Goal: Task Accomplishment & Management: Manage account settings

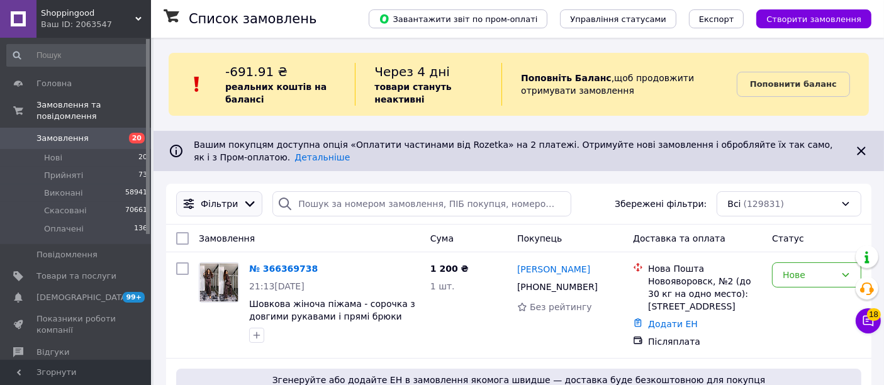
click at [243, 203] on icon at bounding box center [250, 204] width 14 height 14
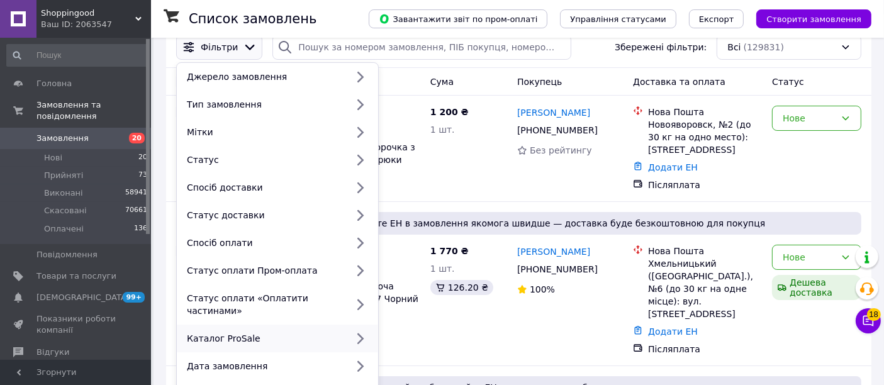
scroll to position [209, 0]
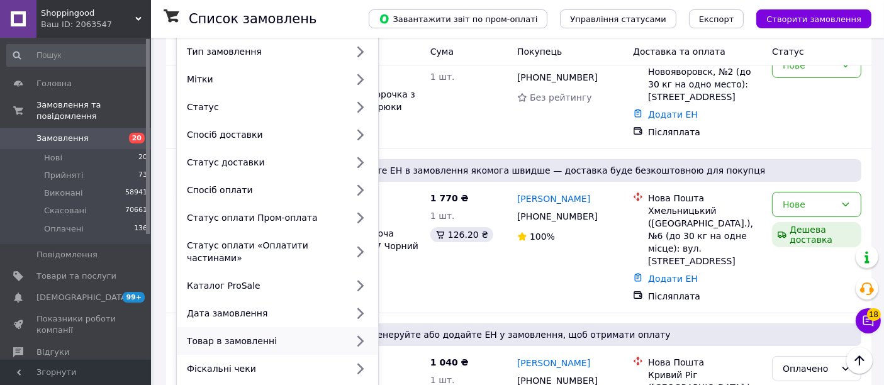
click at [293, 335] on div "Товар в замовленні" at bounding box center [264, 341] width 165 height 13
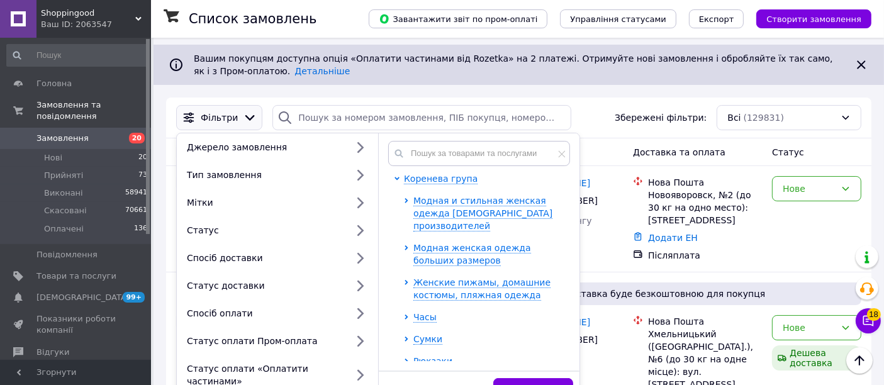
scroll to position [70, 0]
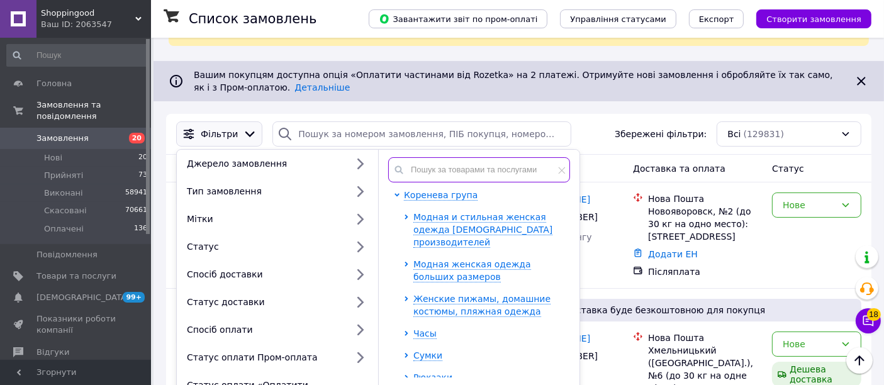
click at [470, 162] on input "text" at bounding box center [479, 169] width 182 height 25
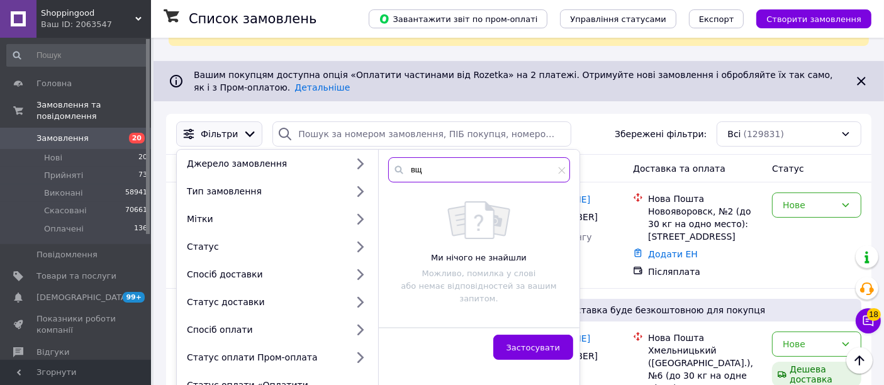
type input "в"
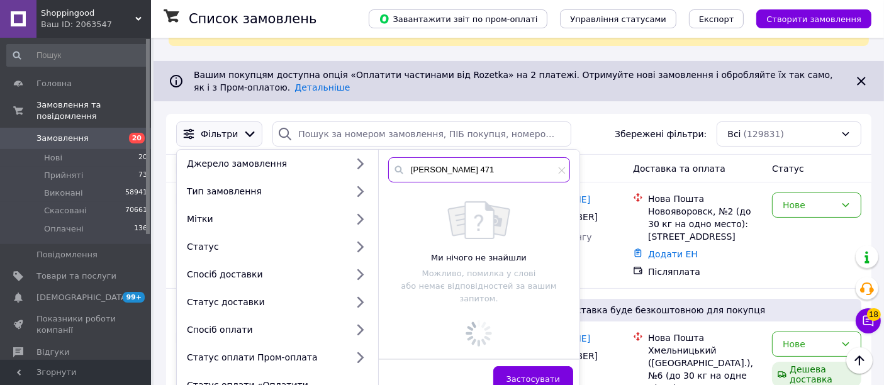
type input "dolly 471"
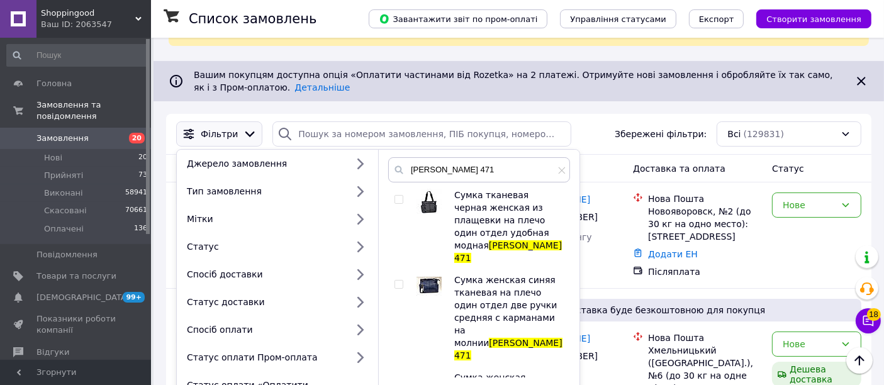
click at [399, 200] on input "checkbox" at bounding box center [398, 200] width 8 height 8
checkbox input "true"
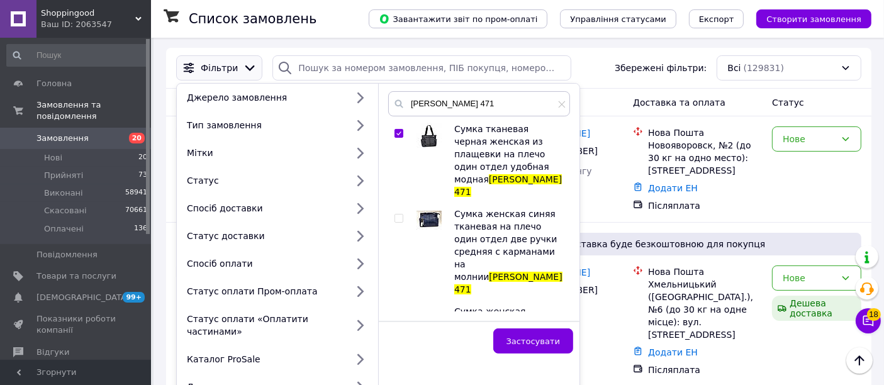
scroll to position [140, 0]
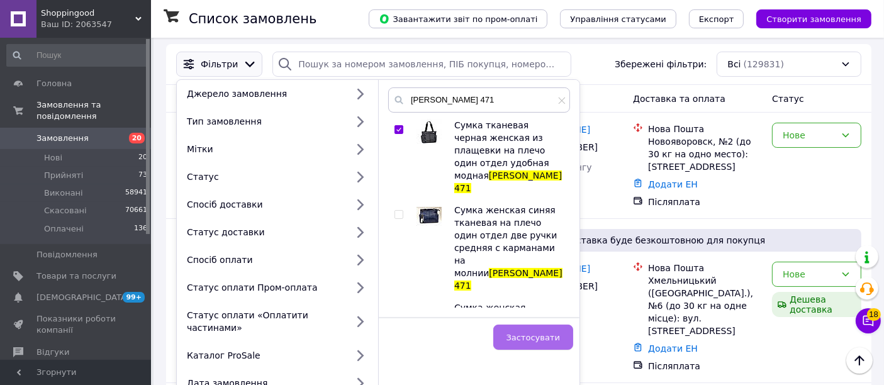
click at [527, 333] on span "Застосувати" at bounding box center [532, 337] width 53 height 9
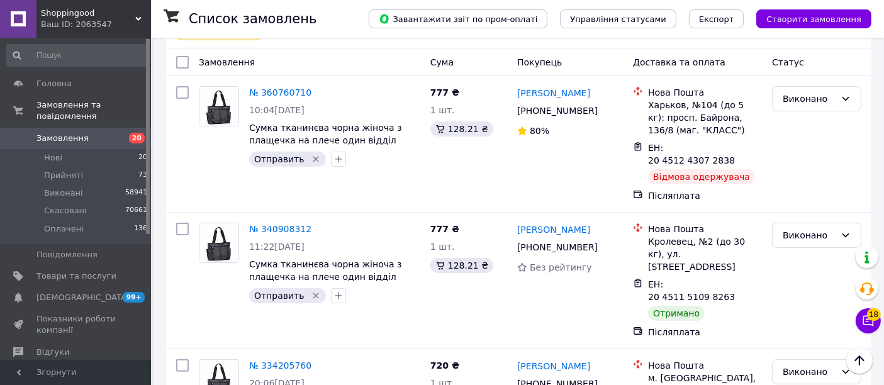
scroll to position [209, 0]
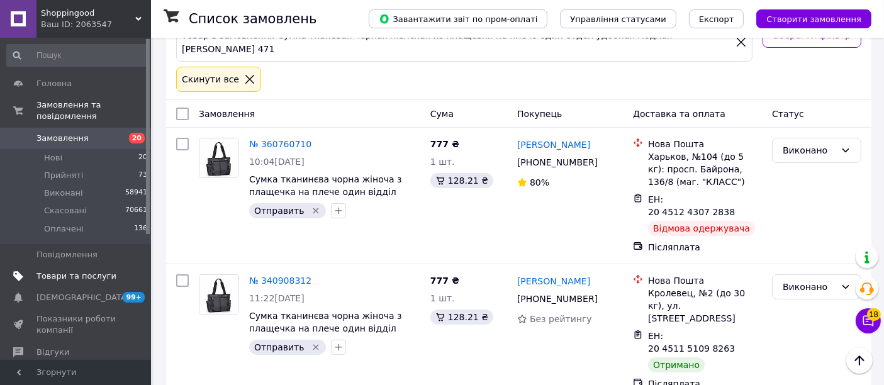
click at [88, 271] on span "Товари та послуги" at bounding box center [76, 276] width 80 height 11
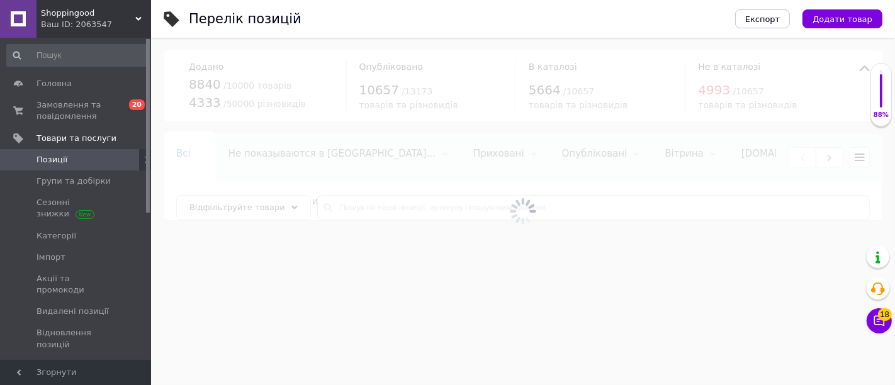
click at [379, 206] on div at bounding box center [523, 211] width 744 height 347
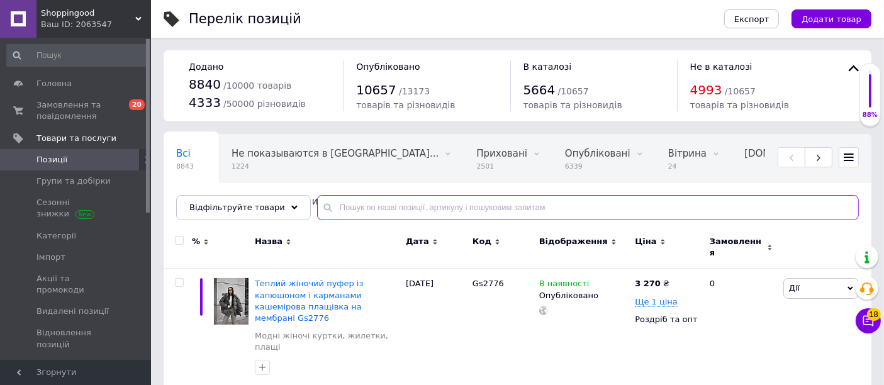
click at [379, 206] on input "text" at bounding box center [588, 207] width 542 height 25
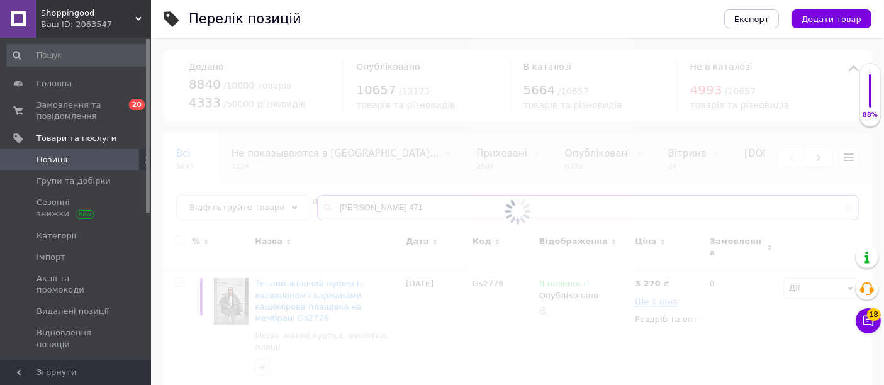
type input "dolly 471"
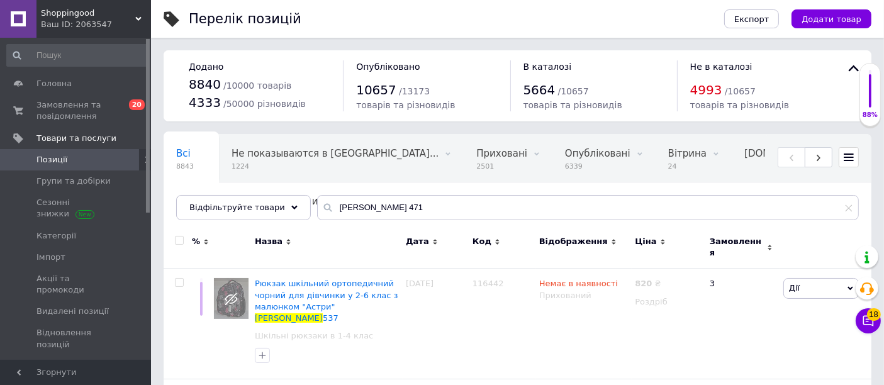
click at [588, 240] on span "Відображення" at bounding box center [573, 241] width 69 height 11
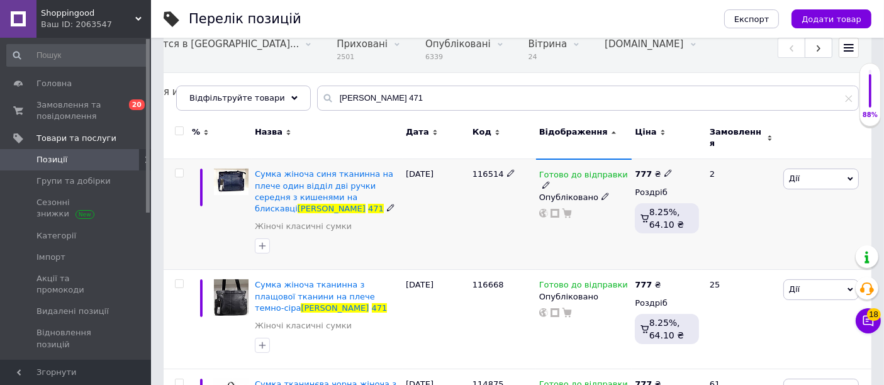
scroll to position [140, 0]
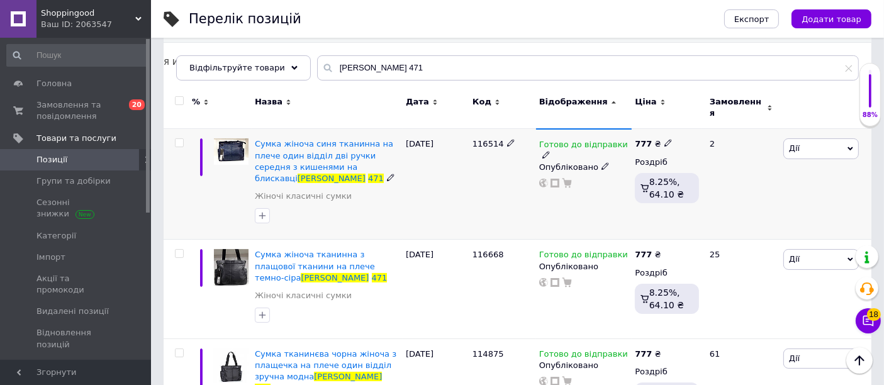
click at [664, 139] on icon at bounding box center [668, 143] width 8 height 8
type input "7"
type input "620"
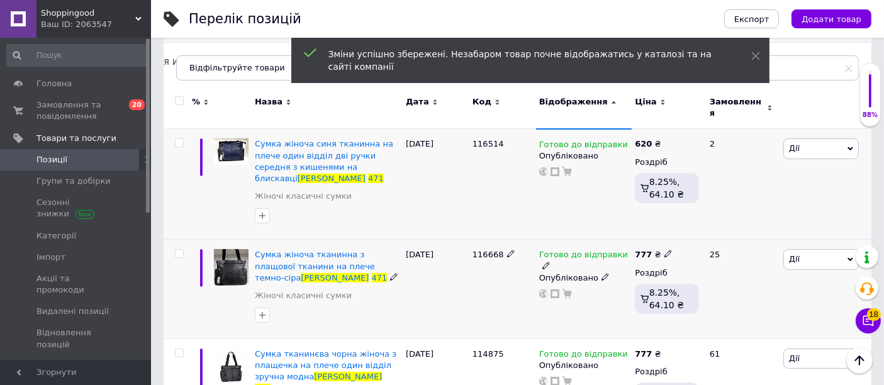
click at [664, 250] on use at bounding box center [667, 253] width 7 height 7
type input "7"
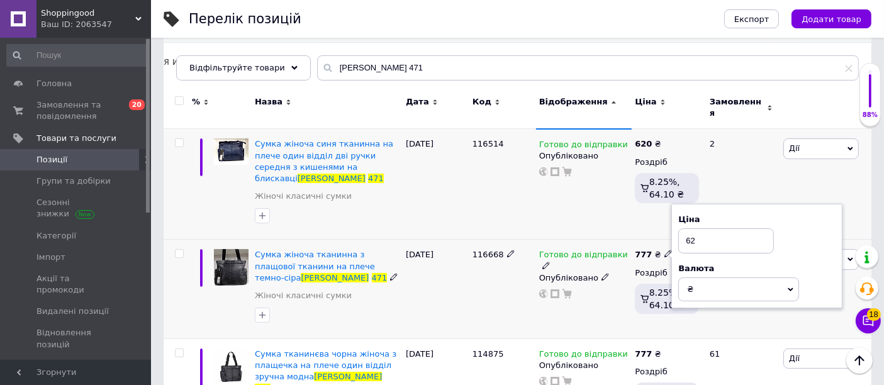
type input "620"
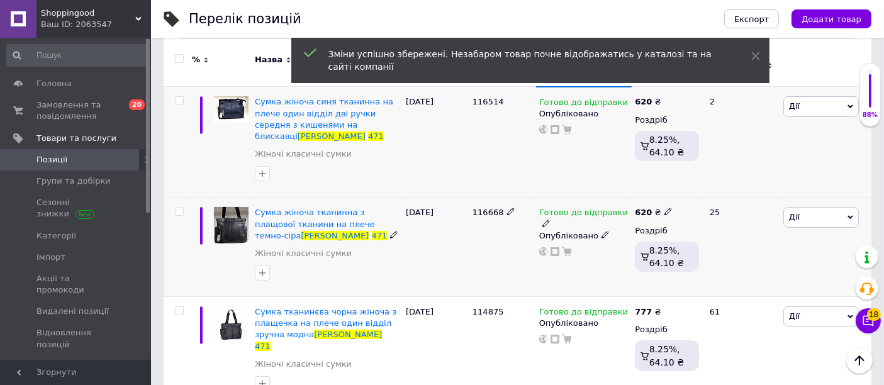
scroll to position [184, 0]
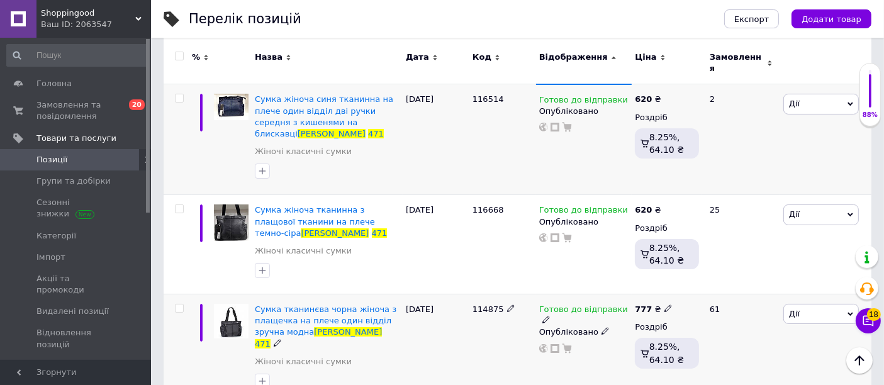
click at [664, 304] on icon at bounding box center [668, 308] width 8 height 8
type input "7"
type input "620"
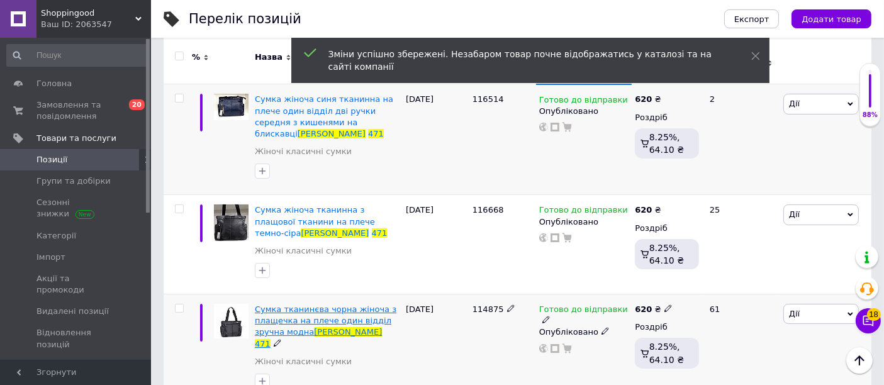
click at [349, 304] on span "Сумка тканинєва чорна жіноча з плащечка на плече один відділ зручна модна" at bounding box center [326, 320] width 142 height 32
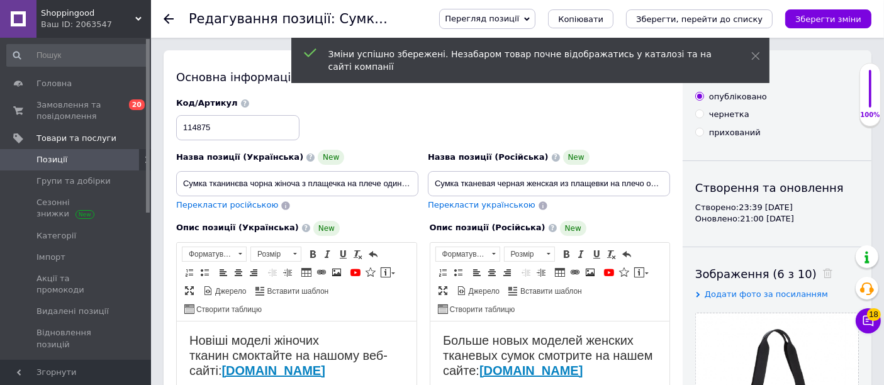
click at [72, 369] on span "Згорнути" at bounding box center [75, 372] width 151 height 25
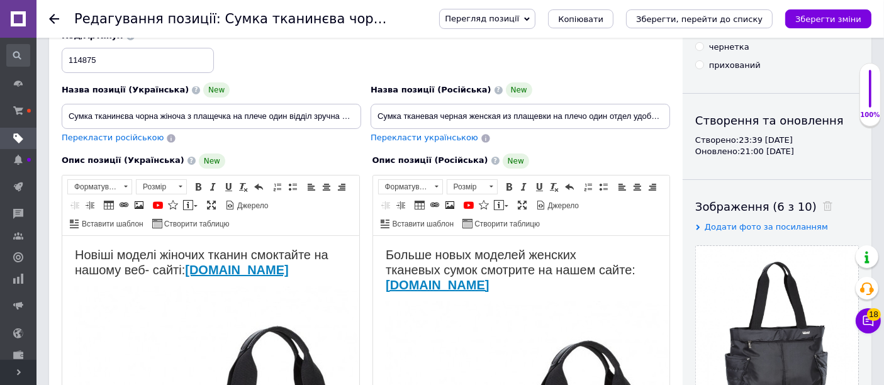
scroll to position [70, 0]
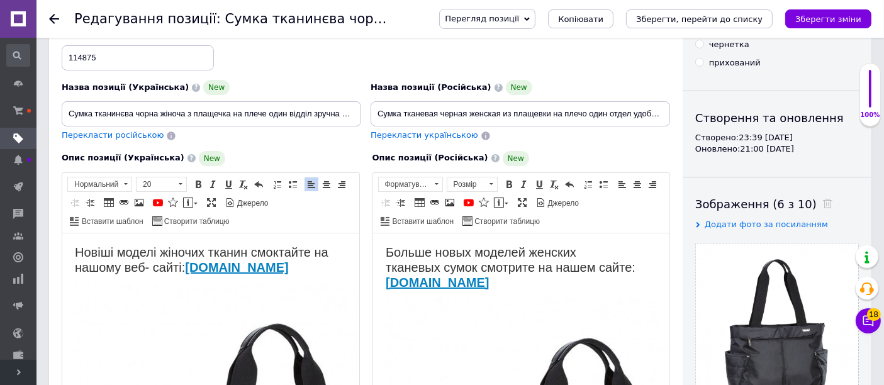
drag, startPoint x: 72, startPoint y: 248, endPoint x: 315, endPoint y: 269, distance: 244.3
checkbox input "true"
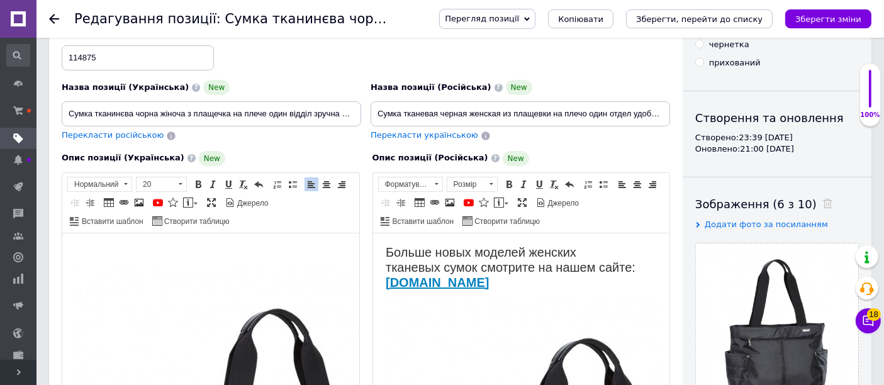
checkbox input "true"
drag, startPoint x: 385, startPoint y: 246, endPoint x: 564, endPoint y: 282, distance: 182.8
click at [564, 282] on p "Больше новых моделей женских тканевых сумок смотрите на нашем сайте: shoppingoo…" at bounding box center [521, 267] width 272 height 45
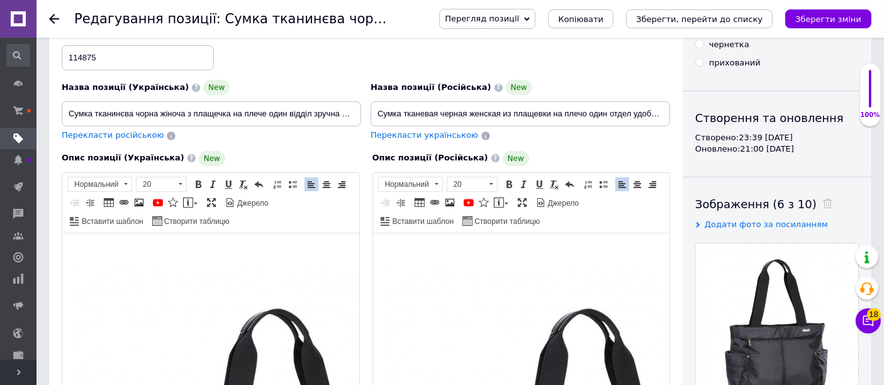
click at [207, 111] on input "Сумка тканинєва чорна жіноча з плащечка на плече один відділ зручна модна Dolly…" at bounding box center [211, 113] width 299 height 25
click at [120, 115] on input "Сумка тканинєва чорна жіноча з плащечка на плече один відділ зручна модна Dolly…" at bounding box center [211, 113] width 299 height 25
checkbox input "true"
type input "Сумка тканинва чорна жіноча з плащечка на плече один відділ зручна модна Dolly …"
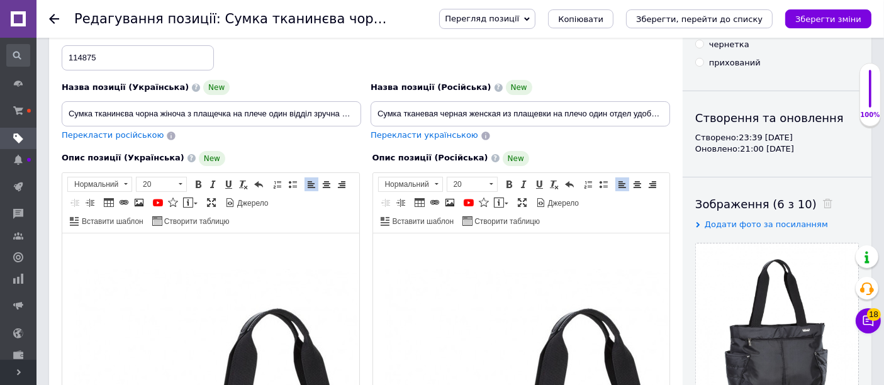
checkbox input "true"
type input "Сумка тканина чорна жіноча з плащечка на плече один відділ зручна модна Dolly 4…"
checkbox input "true"
type input "Сумка тканинyа чорна жіноча з плащечка на плече один відділ зручна модна Dolly …"
checkbox input "true"
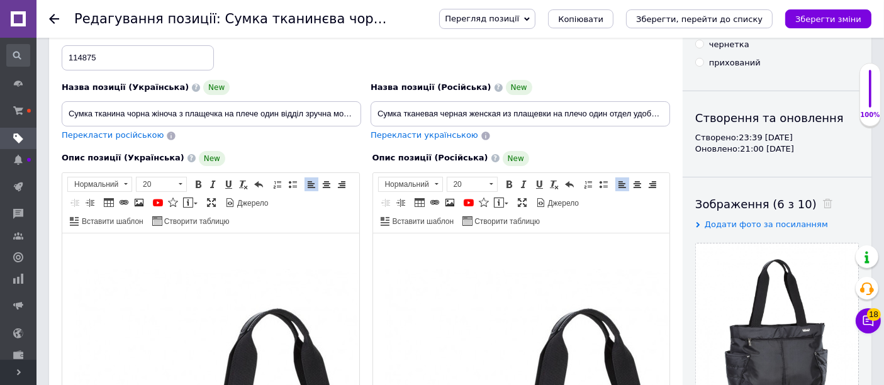
type input "Сумка тканинна чорна жіноча з плащечка на плече один відділ зручна модна Dolly …"
click at [203, 116] on input "Сумка тканинна чорна жіноча з плащечка на плече один відділ зручна модна Dolly …" at bounding box center [211, 113] width 299 height 25
click at [212, 113] on input "Сумка тканинна чорна жіноча з плащечка на плече один відділ зручна модна Dolly …" at bounding box center [211, 113] width 299 height 25
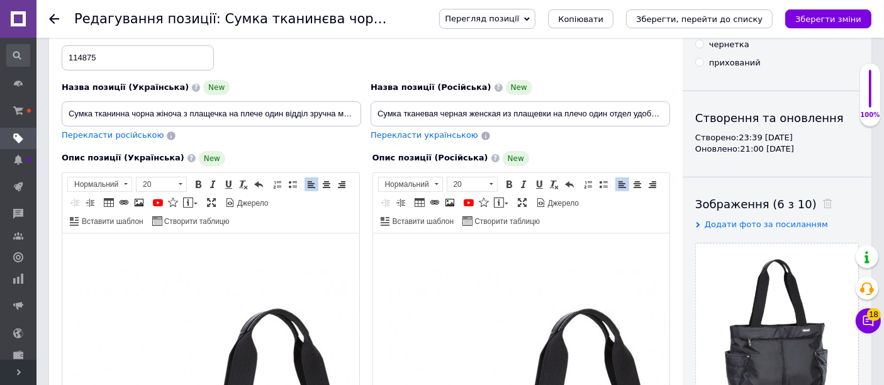
click at [212, 113] on input "Сумка тканинна чорна жіноча з плащечка на плече один відділ зручна модна Dolly …" at bounding box center [211, 113] width 299 height 25
checkbox input "true"
type input "Сумка тканинна чорна жіноча з плащечкана плече один відділ зручна модна Dolly 4…"
checkbox input "true"
type input "Сумка тканинна чорна жіноча з плащечкна плече один відділ зручна модна Dolly 471"
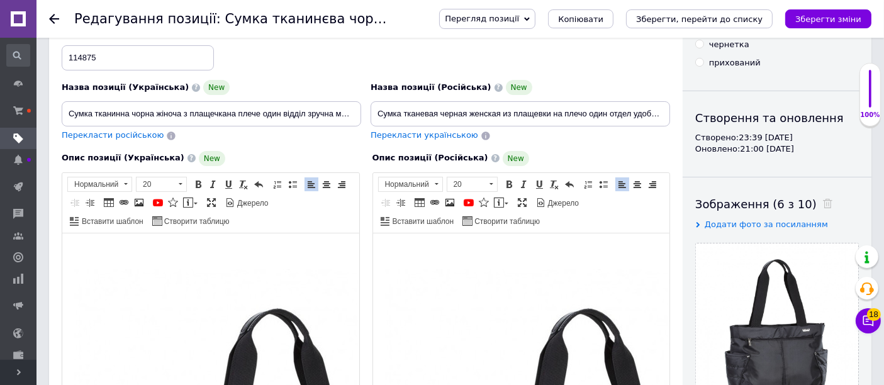
checkbox input "true"
type input "Сумка тканинна чорна жіноча з плащечна плече один відділ зручна модна Dolly 471"
checkbox input "true"
type input "Сумка тканинна чорна жіноча з плащена плече один відділ зручна модна Dolly 471"
checkbox input "true"
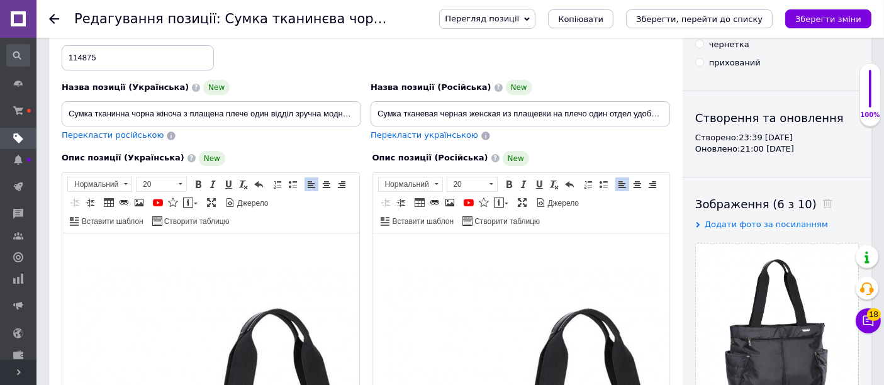
type input "Сумка тканинна чорна жіноча з плащна плече один відділ зручна модна Dolly 471"
checkbox input "true"
type input "Сумка тканинна чорна жіноча з плащіна плече один відділ зручна модна Dolly 471"
checkbox input "true"
type input "Сумка тканинна чорна жіноча з плащівна плече один відділ зручна модна Dolly 471"
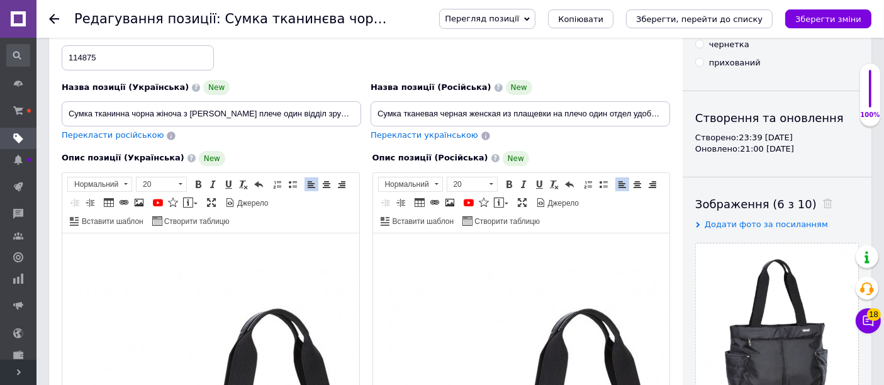
checkbox input "true"
type input "Сумка тканинна чорна жіноча з плащівкна плече один відділ зручна модна Dolly 471"
checkbox input "true"
type input "Сумка тканинна чорна жіноча з плащна плече один відділ зручна модна Dolly 471"
checkbox input "true"
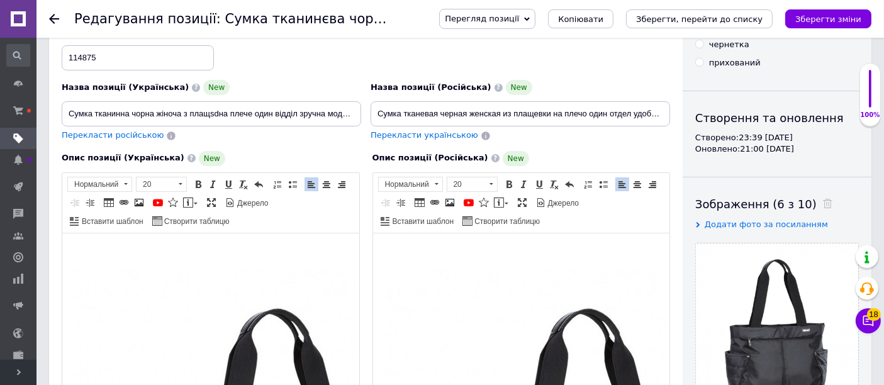
type input "Сумка тканинна чорна жіноча з плащsdrна плече один відділ зручна модна Dolly 471"
checkbox input "true"
type input "Сумка тканинна чорна жіноча з плащsdrfна плече один відділ зручна модна Dolly 4…"
checkbox input "true"
type input "Сумка тканинна чорна жіноча з плащsdrf на плече один відділ зручна модна Dolly …"
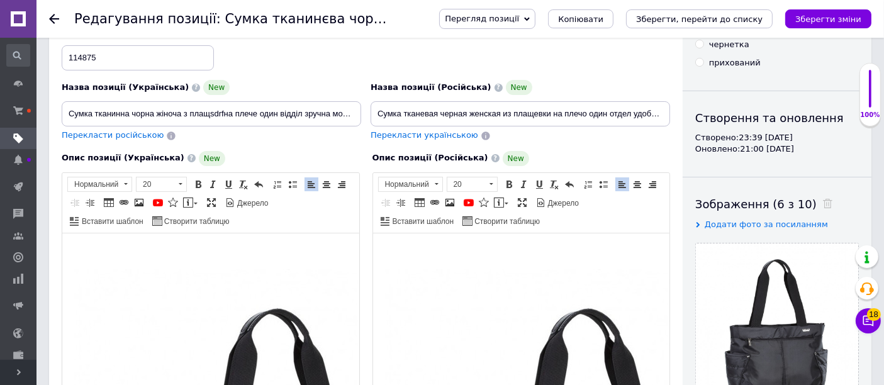
checkbox input "true"
type input "Сумка тканинна чорна жіноча з плащівка на плече один відділ зручна модна Dolly …"
checkbox input "true"
type input "Сумка тканинна чорна жіноча з плащівкана плече один відділ зручна модна Dolly 4…"
checkbox input "true"
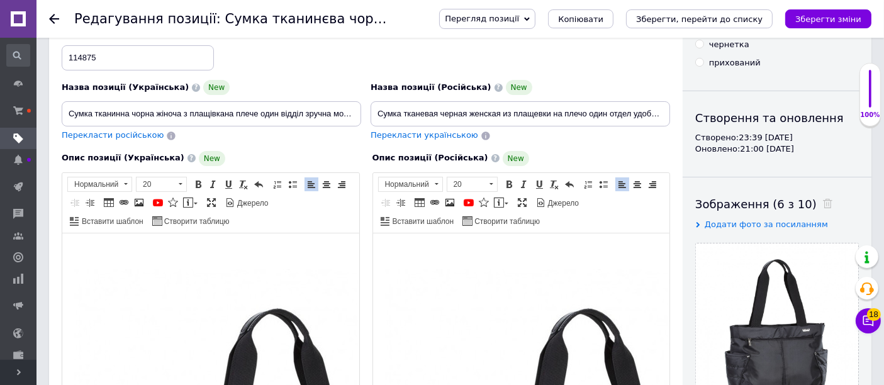
type input "Сумка тканинна чорна жіноча з плащівкна плече один відділ зручна модна Dolly 471"
checkbox input "true"
type input "Сумка тканинна чорна жіноча з плащівкина плече один відділ зручна модна Dolly 4…"
checkbox input "true"
type input "Сумка тканинна чорна жіноча з плащівки на плече один відділ зручна модна Dolly …"
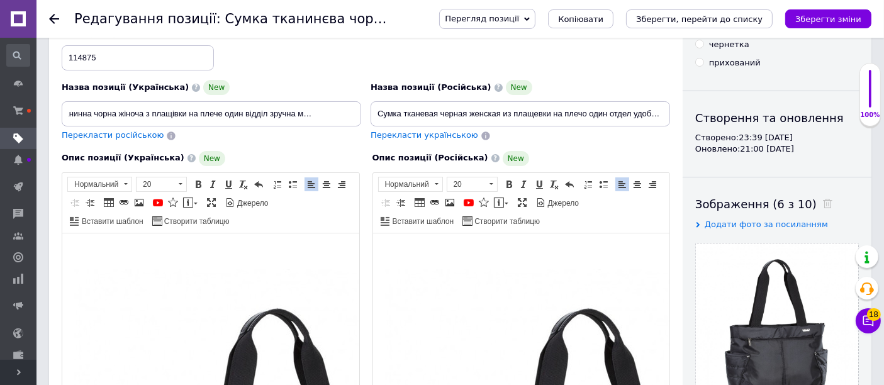
scroll to position [0, 42]
click at [265, 111] on input "Сумка тканинна чорна жіноча з плащівки на плече один відділ зручна модна Dolly …" at bounding box center [211, 113] width 299 height 25
checkbox input "true"
type input "Сумка тканинна чорна жіноча з плащівки на плече один відділ нзручна модна Dolly…"
checkbox input "true"
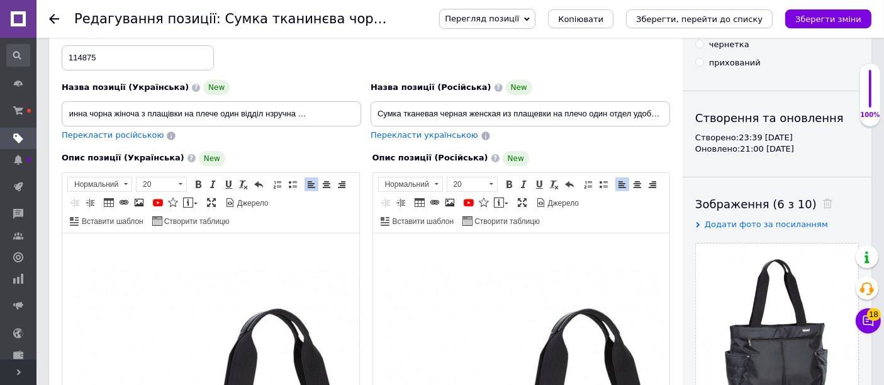
type input "Сумка тканинна чорна жіноча з плащівки на плече один відділ назручна модна Doll…"
checkbox input "true"
type input "Сумка тканинна чорна жіноча з плащівки на плече один відділ на зручна модна Dol…"
checkbox input "true"
type input "Сумка тканинна чорна жіноча з плащівки на плече один відділ на ззручна модна Do…"
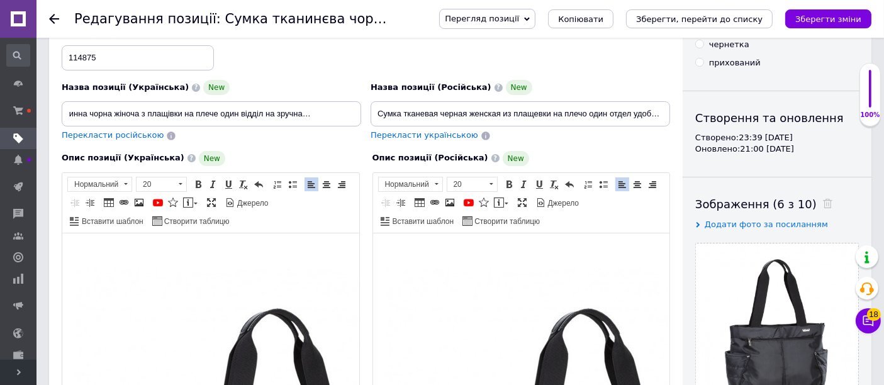
checkbox input "true"
type input "Сумка тканинна чорна жіноча з плащівки на плече один відділ на змзручна модна D…"
checkbox input "true"
type input "Сумка тканинна чорна жіноча з плащівки на плече один відділ на змізручна модна …"
checkbox input "true"
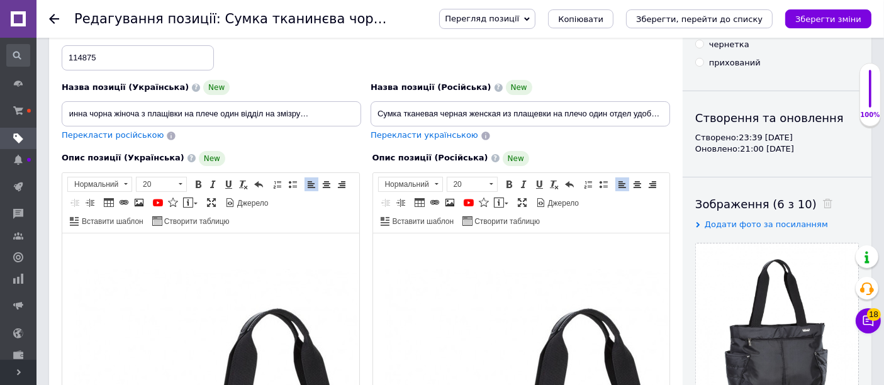
type input "Сумка тканинна чорна жіноча з плащівки на плече один відділ на змійзручна модна…"
checkbox input "true"
type input "Сумка тканинна чорна жіноча з плащівки на плече один відділ на змійцзручна модн…"
checkbox input "true"
type input "Сумка тканинна чорна жіноча з плащівки на плече один відділ на змійцізручна мод…"
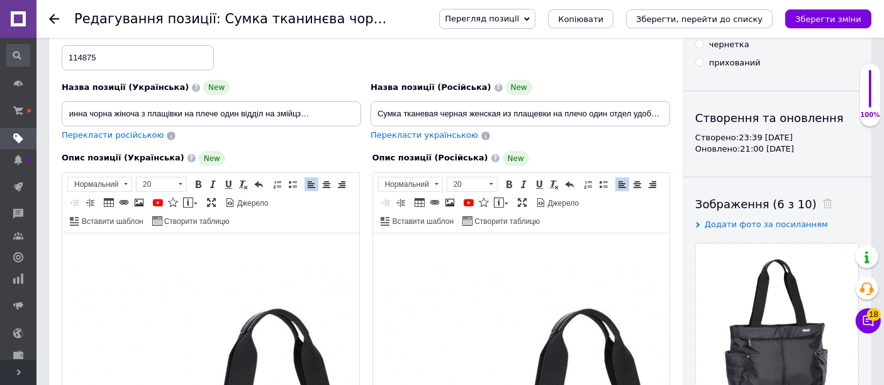
checkbox input "true"
type input "Сумка тканинна чорна жіноча з плащівки на плече один відділ на змійці зручна мо…"
checkbox input "true"
type input "Сумка тканинна чорна жіноча з плащівки на плече один відділ на змійці тзручна м…"
checkbox input "true"
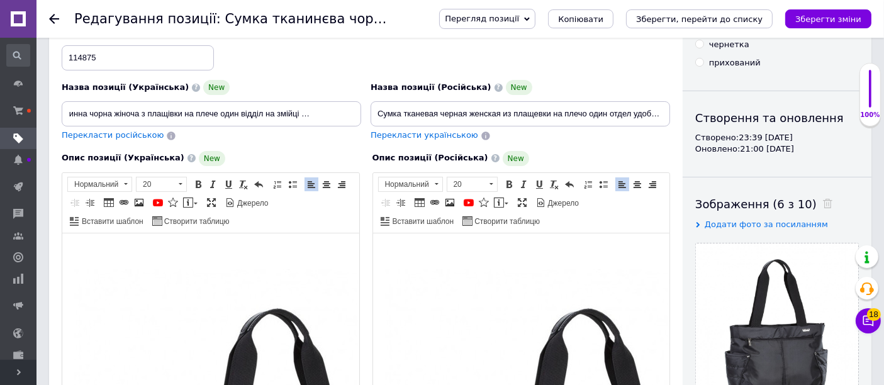
type input "Сумка тканинна чорна жіноча з плащівки на плече один відділ на змійці тазручна …"
checkbox input "true"
type input "Сумка тканинна чорна жіноча з плащівки на плече один відділ на змійці та зручна…"
checkbox input "true"
type input "Сумка тканинна чорна жіноча з плащівки на плече один відділ на змійці та кзручн…"
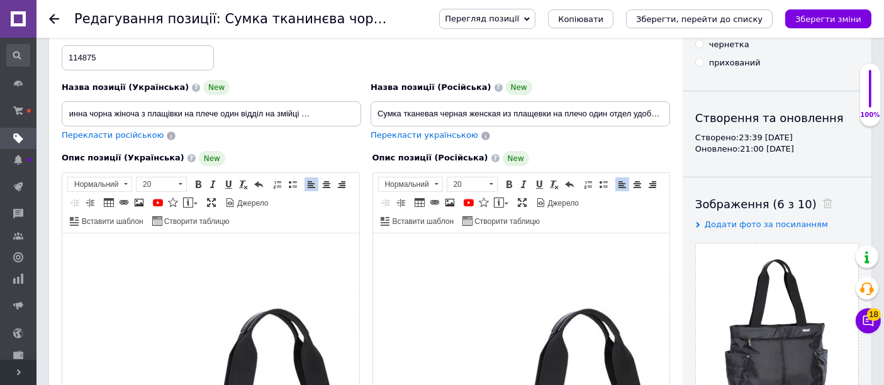
checkbox input "true"
type input "Сумка тканинна чорна жіноча з плащівки на плече один відділ на змійці та кизруч…"
checkbox input "true"
type input "Сумка тканинна чорна жіноча з плащівки на плече один відділ на змійці та кишзру…"
checkbox input "true"
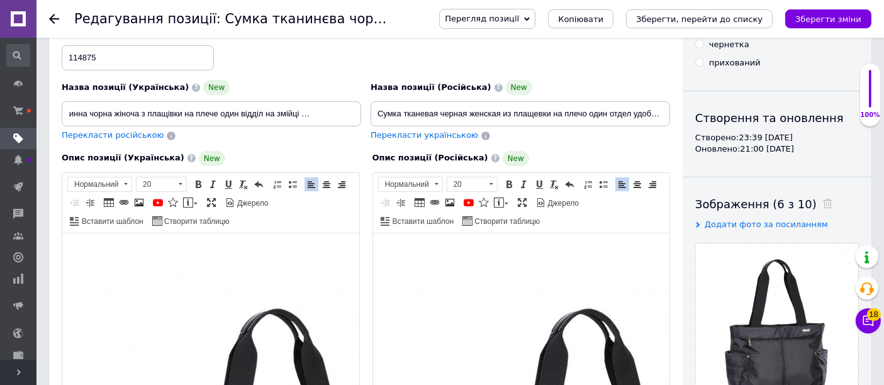
type input "Сумка тканинна чорна жіноча з плащівки на плече один відділ на змійці та кишезр…"
checkbox input "true"
type input "Сумка тканинна чорна жіноча з плащівки на плече один відділ на змійці та кишенз…"
checkbox input "true"
type input "Сумка тканинна чорна жіноча з плащівки на плече один відділ на змійці та кишені…"
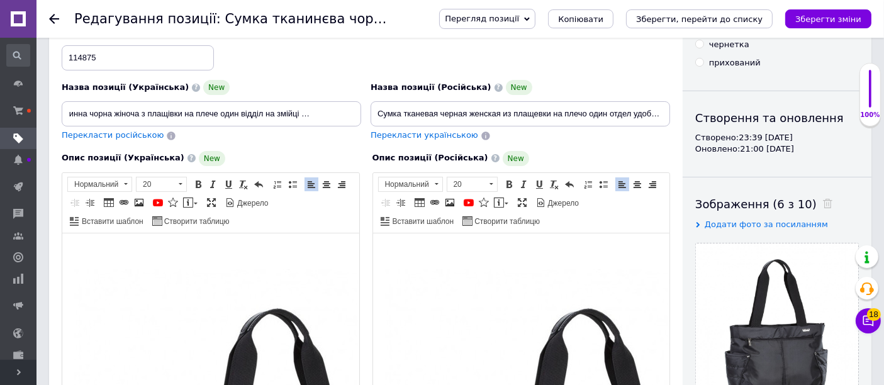
checkbox input "true"
type input "Сумка тканинна чорна жіноча з плащівки на плече один відділ на змійці та кишені…"
checkbox input "true"
type input "Сумка тканинна чорна жіноча з плащівки на плече один відділ на змійці та кишені…"
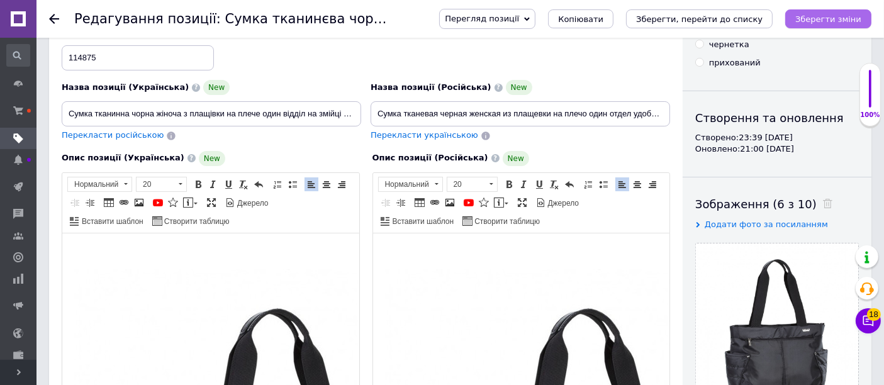
click at [834, 18] on icon "Зберегти зміни" at bounding box center [828, 18] width 66 height 9
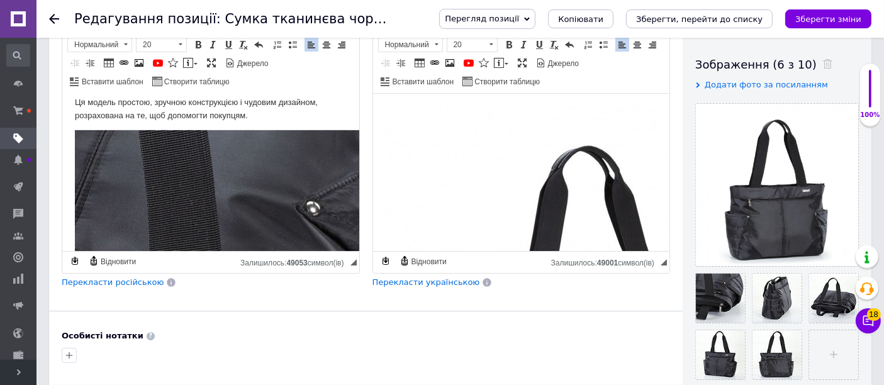
scroll to position [699, 0]
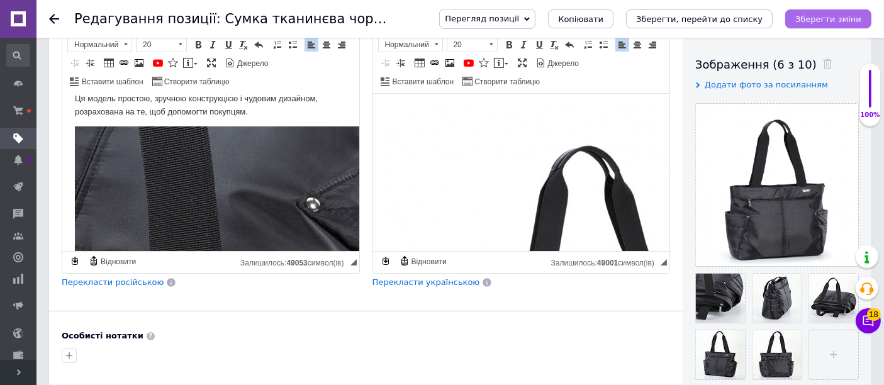
click at [834, 16] on icon "Зберегти зміни" at bounding box center [828, 18] width 66 height 9
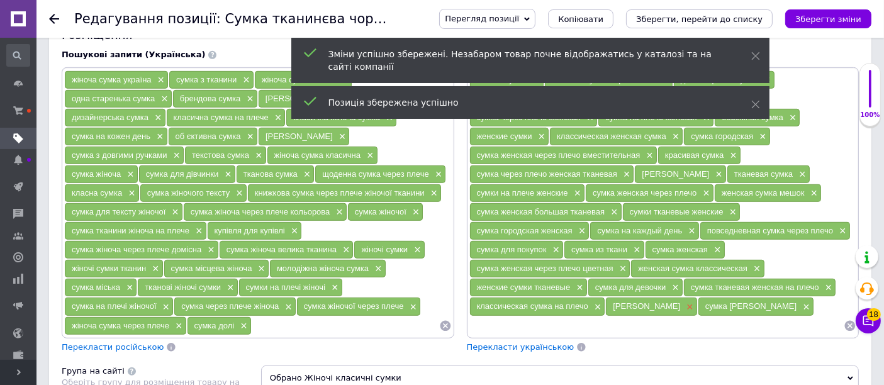
click at [683, 313] on span "×" at bounding box center [688, 307] width 10 height 11
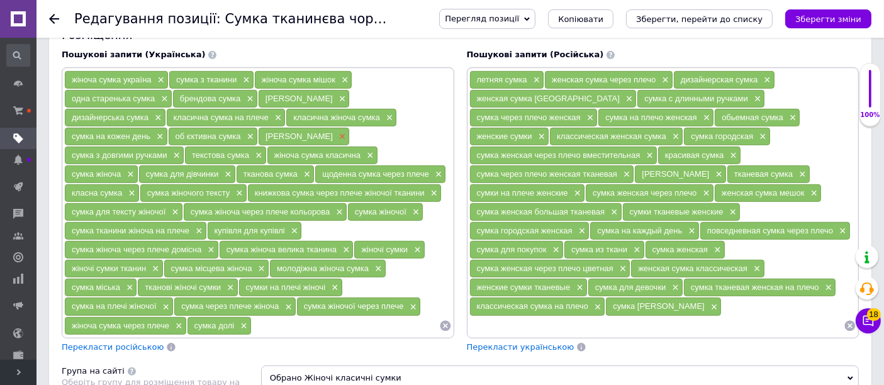
click at [336, 142] on span "×" at bounding box center [341, 136] width 10 height 11
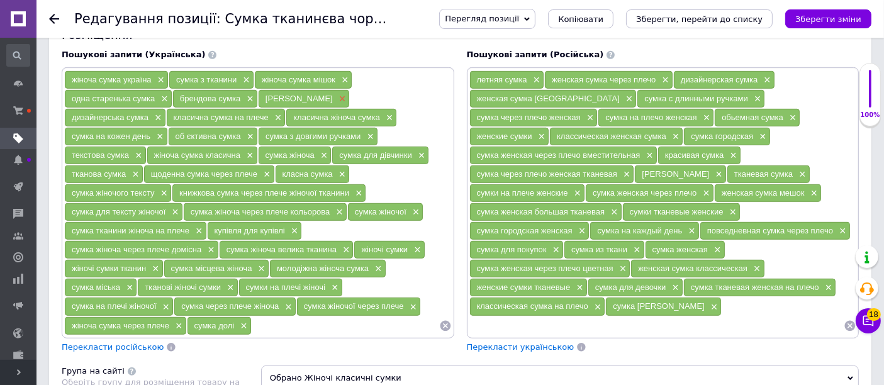
click at [336, 104] on span "×" at bounding box center [341, 99] width 10 height 11
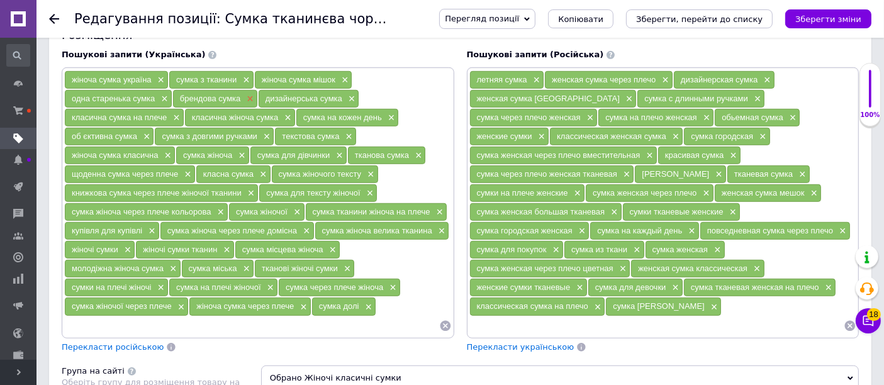
click at [244, 104] on span "×" at bounding box center [248, 99] width 10 height 11
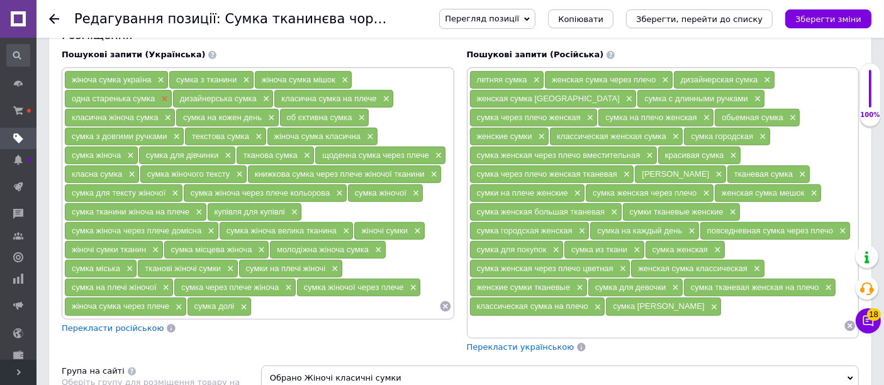
click at [161, 104] on span "×" at bounding box center [163, 99] width 10 height 11
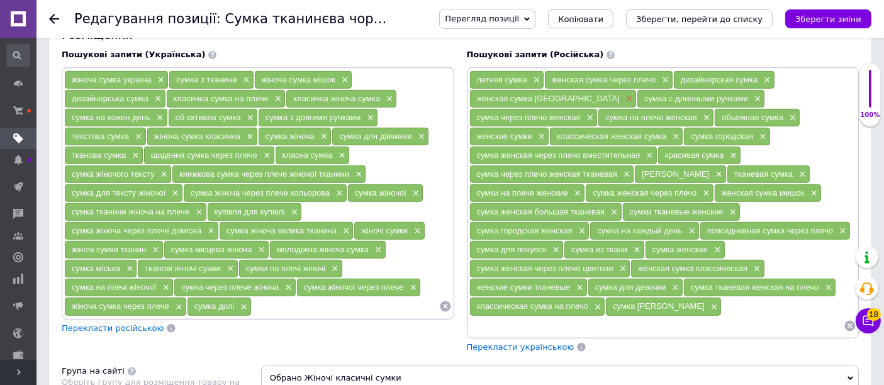
click at [623, 104] on span "×" at bounding box center [628, 99] width 10 height 11
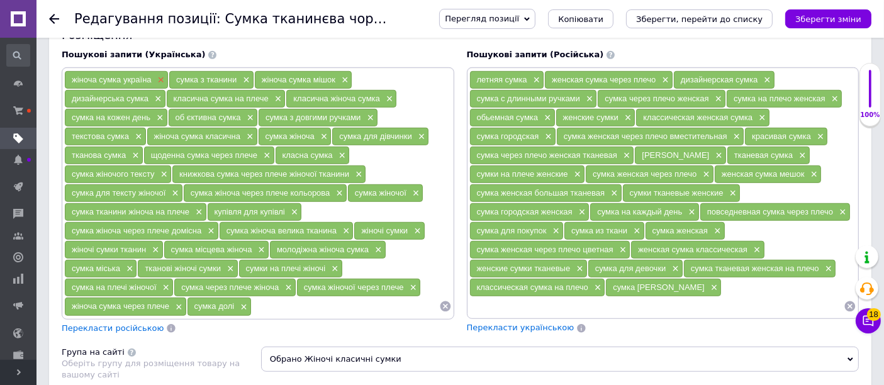
click at [157, 86] on span "×" at bounding box center [160, 80] width 10 height 11
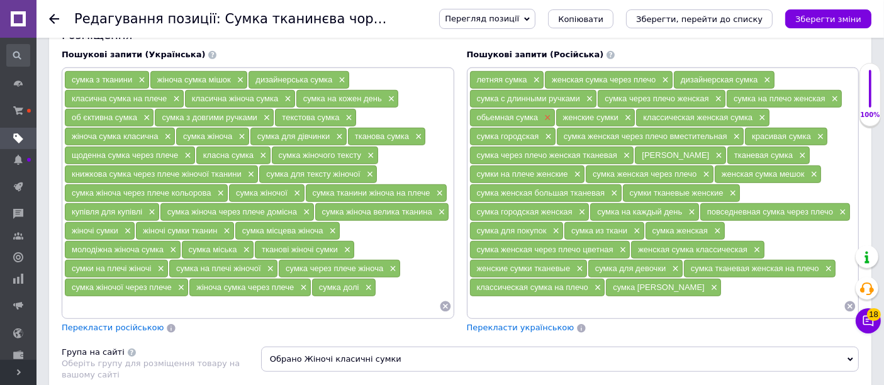
click at [544, 123] on span "×" at bounding box center [546, 118] width 10 height 11
click at [567, 320] on div "летняя сумка × женская сумка через плечо × дизайнерская сумка × сумка с длинным…" at bounding box center [663, 193] width 393 height 252
click at [568, 316] on input at bounding box center [656, 306] width 375 height 19
checkbox input "true"
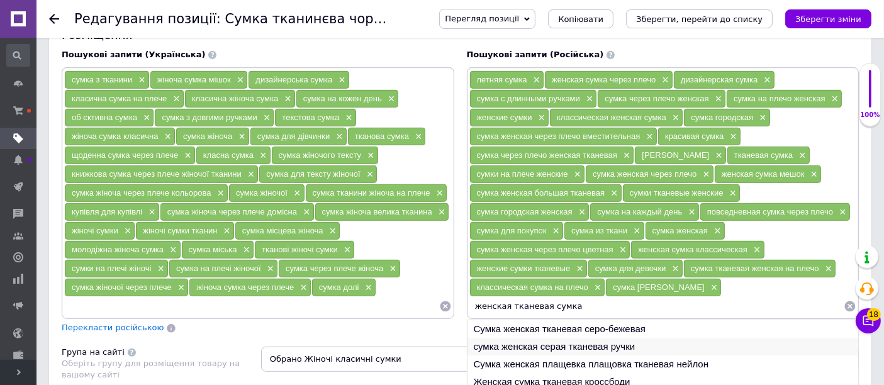
type input "женская тканевая сумка"
click at [564, 353] on li "сумка женская серая тканевая ручки" at bounding box center [662, 347] width 391 height 18
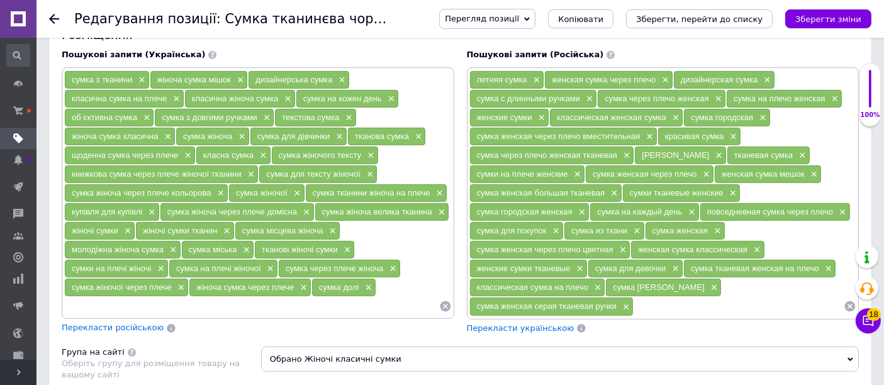
click at [633, 315] on input at bounding box center [738, 306] width 210 height 19
checkbox input "true"
type input "сумка женская серая тканевая ручки"
click at [541, 308] on input "сумка женская серая тканевая ручки" at bounding box center [656, 306] width 375 height 19
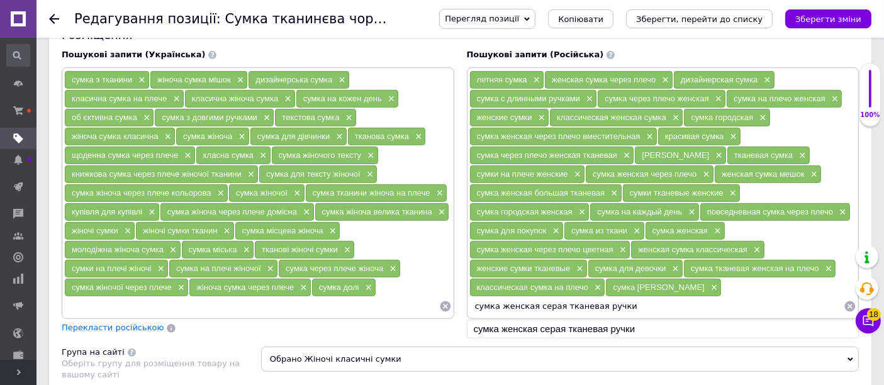
click at [541, 308] on input "сумка женская серая тканевая ручки" at bounding box center [656, 306] width 375 height 19
checkbox input "true"
type input "сумка женская тканевая ручки"
checkbox input "true"
type input "сумка женская черная тканевая ручки"
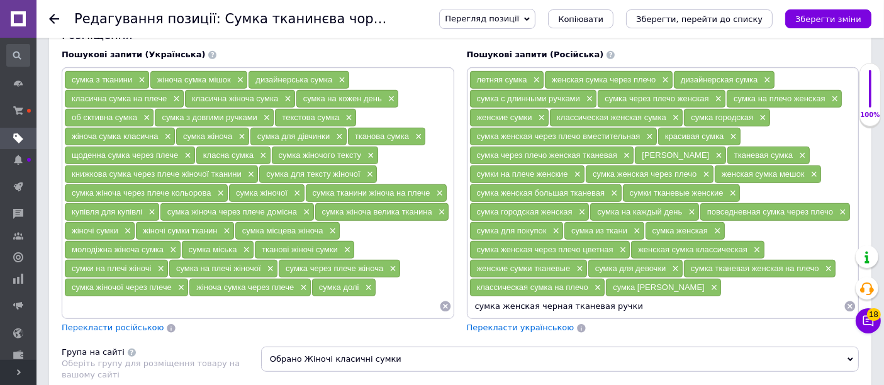
click at [596, 316] on input "сумка женская черная тканевая ручки" at bounding box center [656, 306] width 375 height 19
checkbox input "true"
type input "сумка женская черная тканевая текстильная на две ручки на плечо"
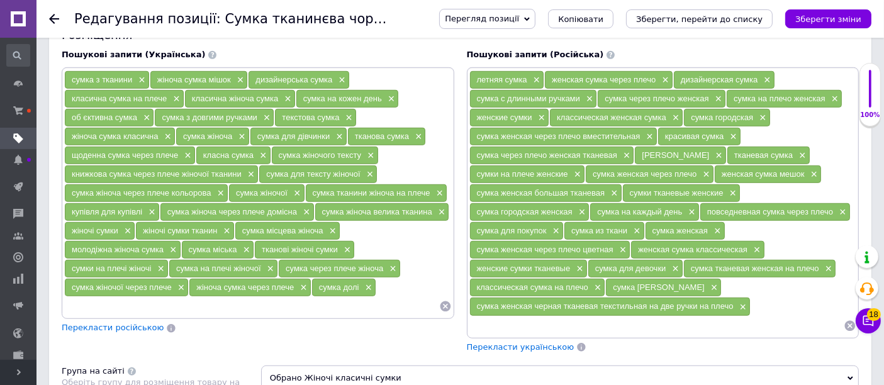
checkbox input "true"
click at [823, 15] on icon "Зберегти зміни" at bounding box center [828, 18] width 66 height 9
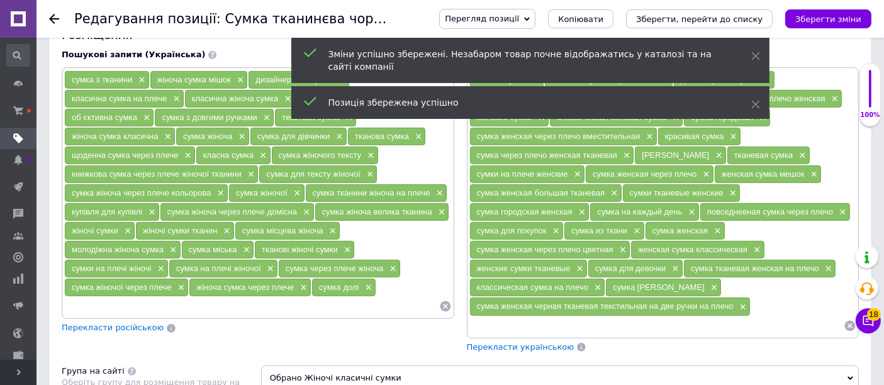
click at [287, 313] on input at bounding box center [251, 306] width 375 height 19
checkbox input "true"
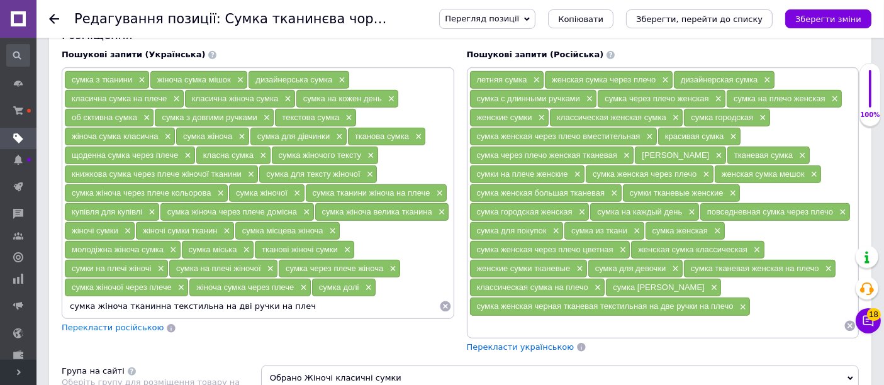
type input "сумка жіноча тканинна текстильна на дві ручки на плече"
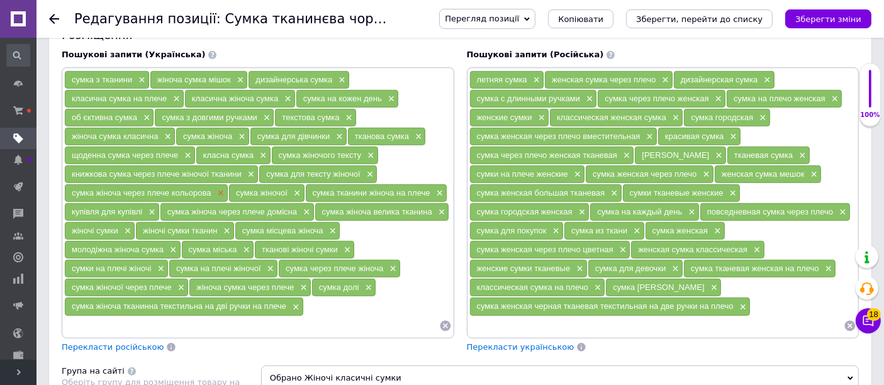
click at [221, 199] on span "×" at bounding box center [220, 193] width 10 height 11
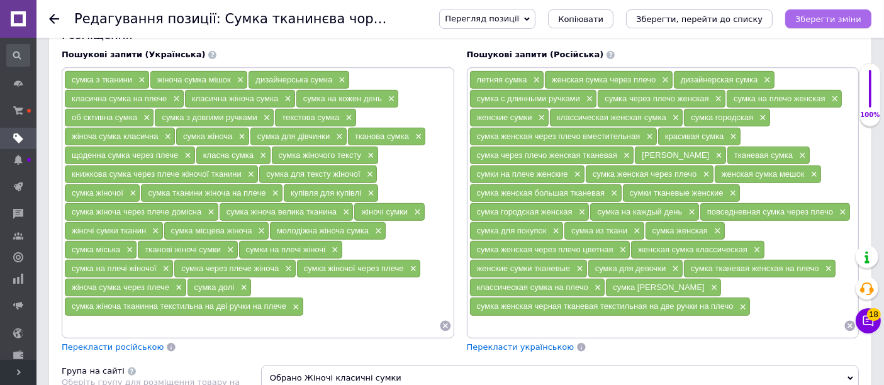
click at [827, 14] on icon "Зберегти зміни" at bounding box center [828, 18] width 66 height 9
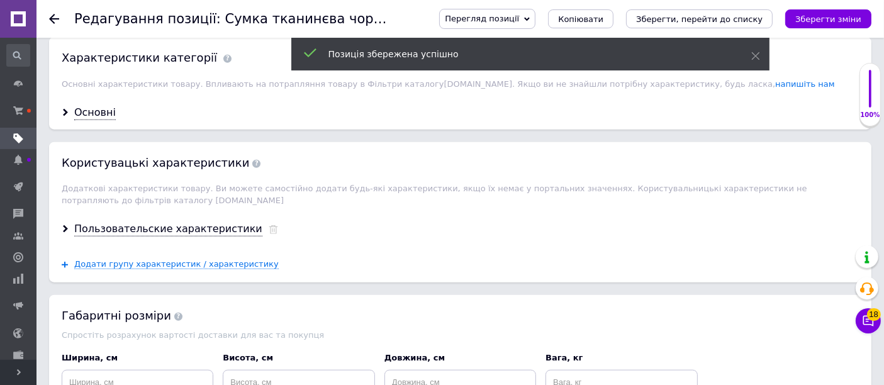
scroll to position [1258, 0]
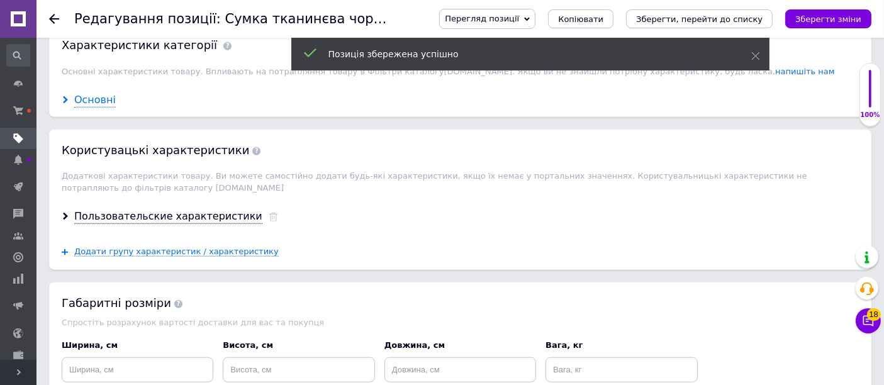
click at [97, 101] on div "Основні" at bounding box center [95, 100] width 42 height 14
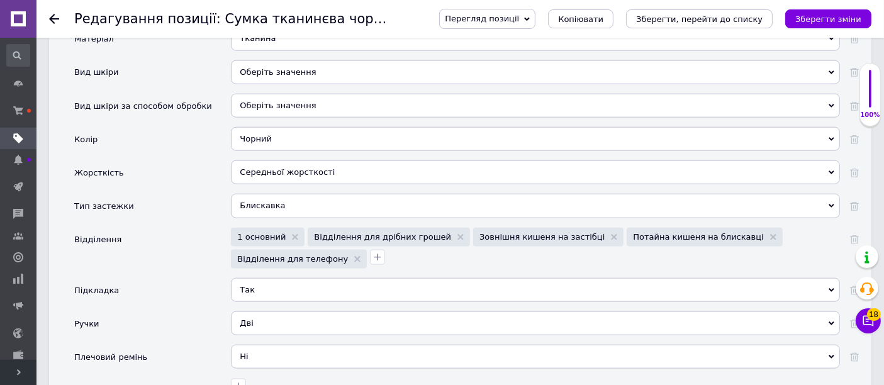
scroll to position [1607, 0]
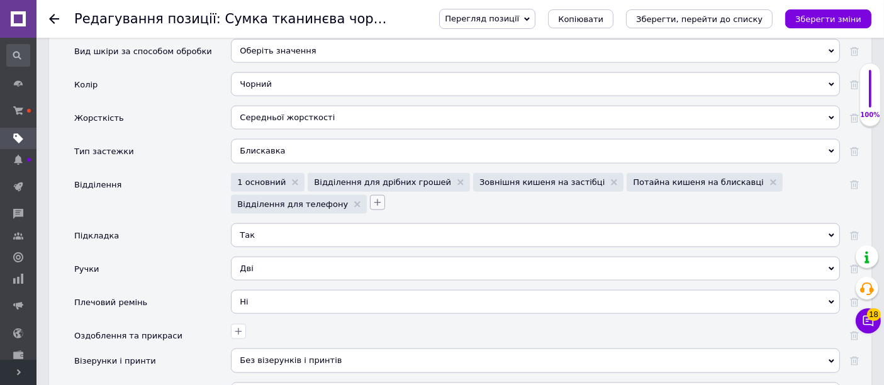
click at [372, 204] on icon "button" at bounding box center [377, 203] width 10 height 10
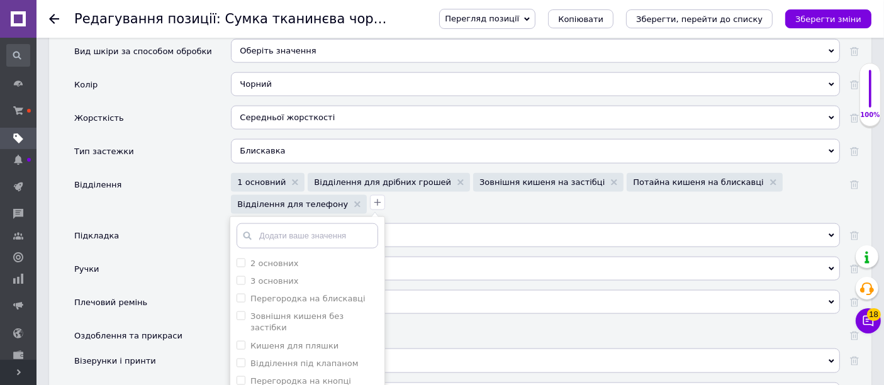
click at [174, 166] on div "Тип застежки" at bounding box center [152, 155] width 157 height 33
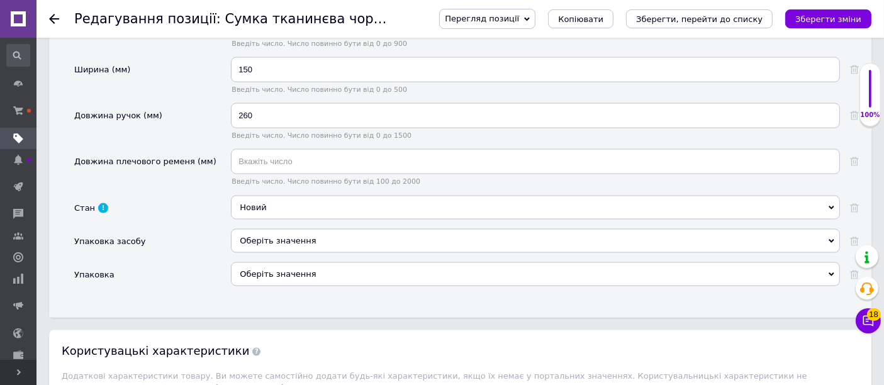
scroll to position [2027, 0]
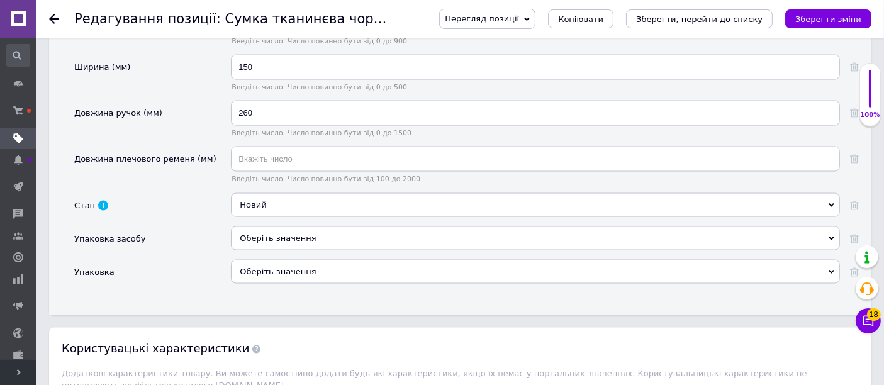
click at [264, 236] on div "Оберіть значення" at bounding box center [535, 238] width 609 height 24
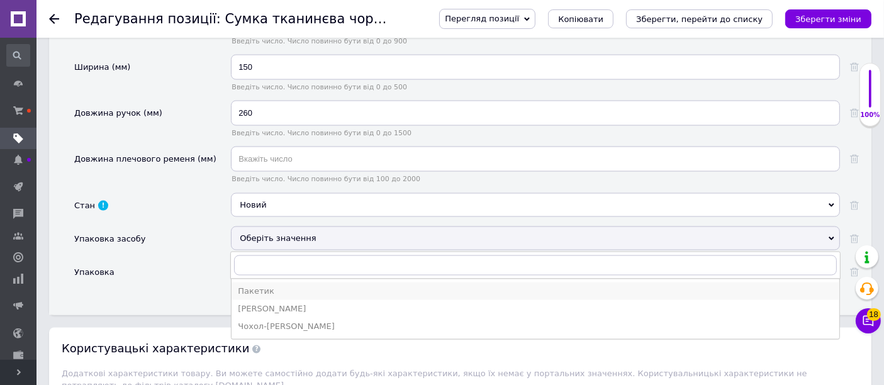
click at [260, 287] on div "Пакетик" at bounding box center [535, 291] width 595 height 11
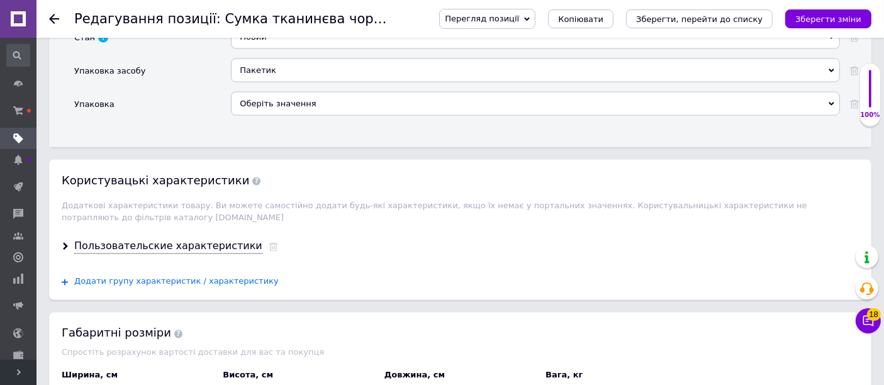
scroll to position [2236, 0]
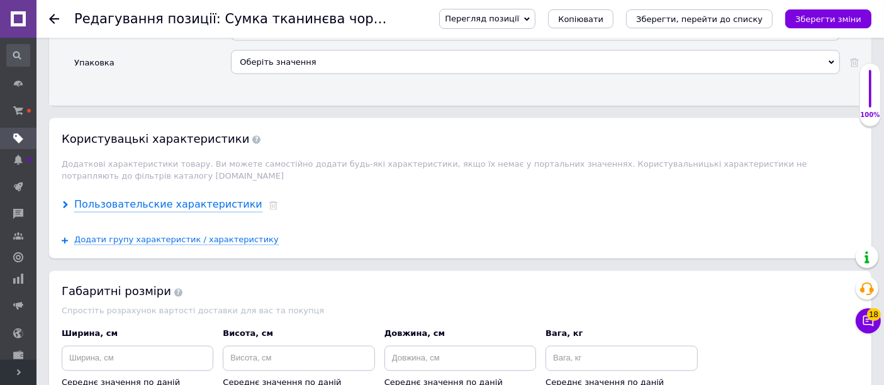
click at [206, 198] on div "Пользовательские характеристики" at bounding box center [168, 205] width 188 height 14
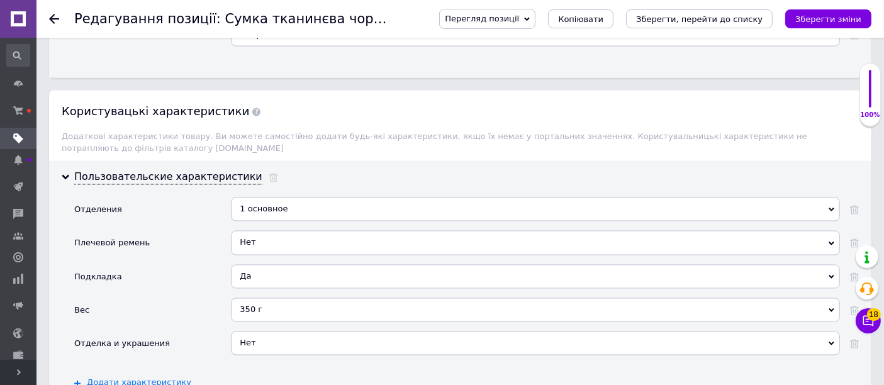
scroll to position [2306, 0]
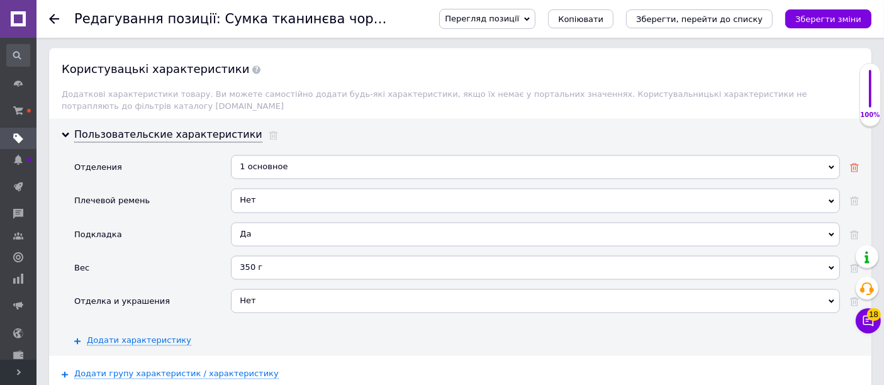
click at [851, 164] on use at bounding box center [854, 168] width 9 height 9
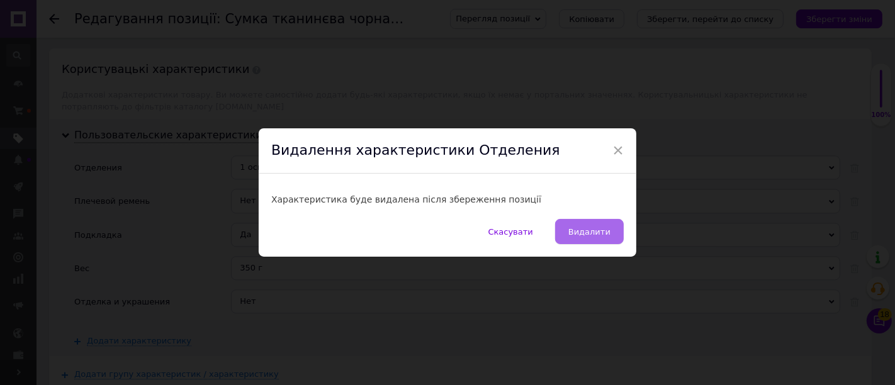
click at [582, 236] on span "Видалити" at bounding box center [589, 231] width 42 height 9
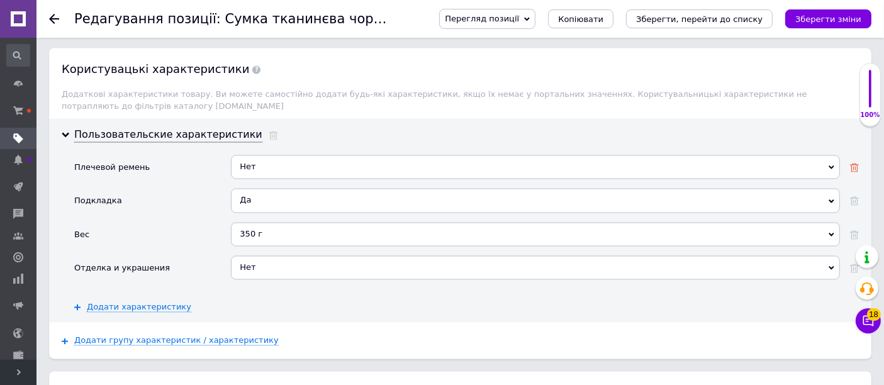
click at [854, 164] on use at bounding box center [854, 168] width 9 height 9
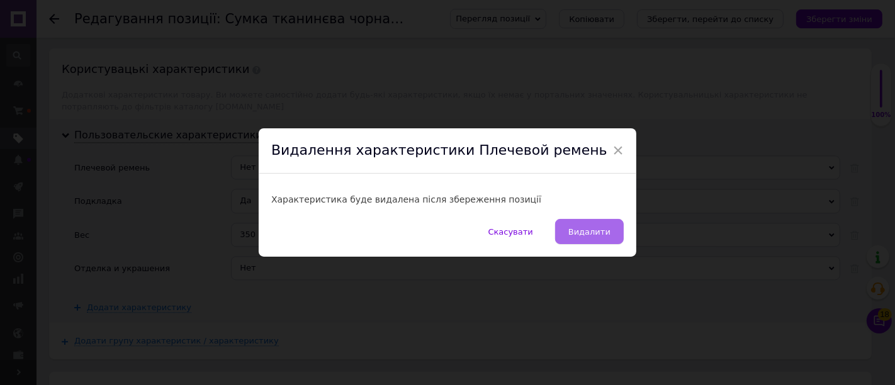
click at [594, 224] on button "Видалити" at bounding box center [589, 231] width 69 height 25
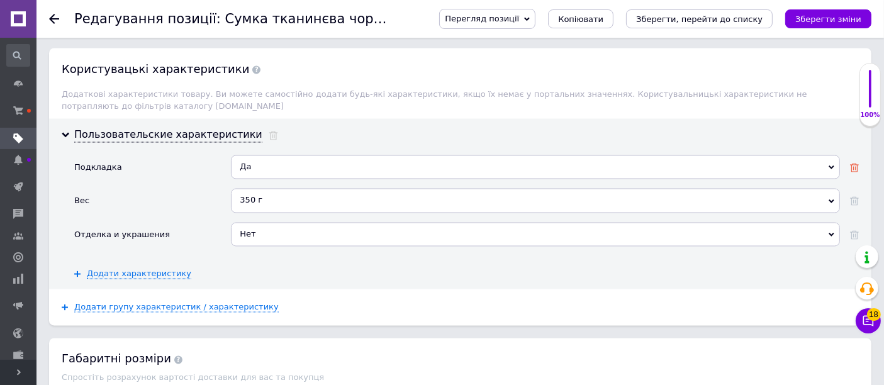
click at [852, 164] on icon at bounding box center [854, 168] width 9 height 9
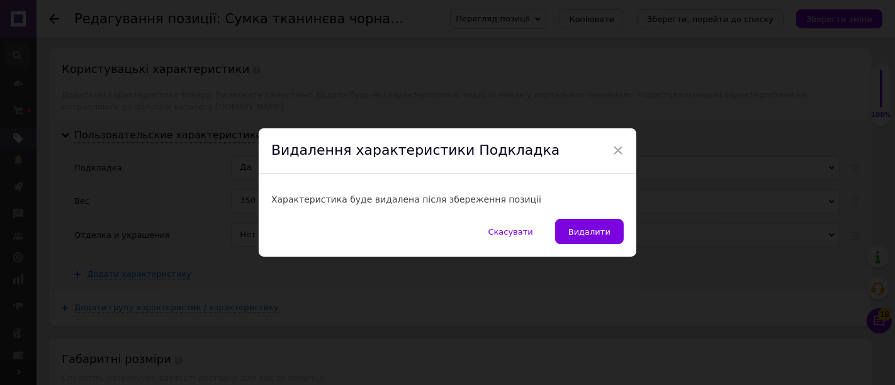
click at [591, 230] on span "Видалити" at bounding box center [589, 231] width 42 height 9
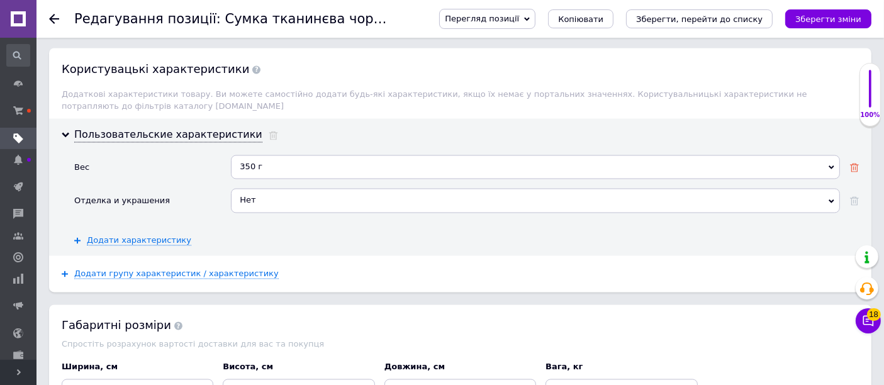
click at [857, 164] on use at bounding box center [854, 168] width 9 height 9
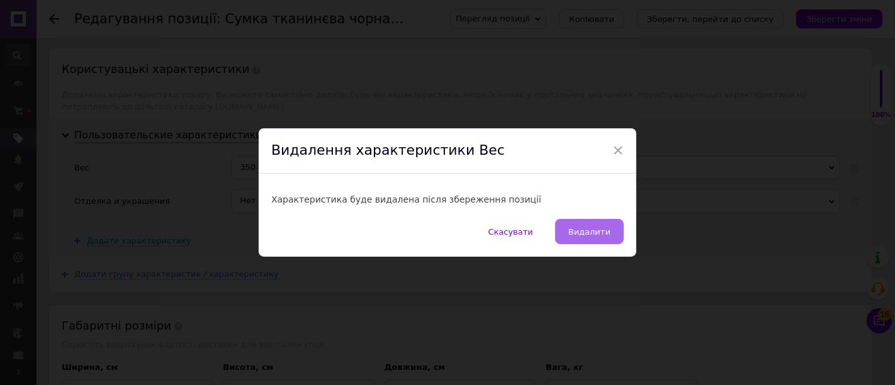
click at [590, 233] on span "Видалити" at bounding box center [589, 231] width 42 height 9
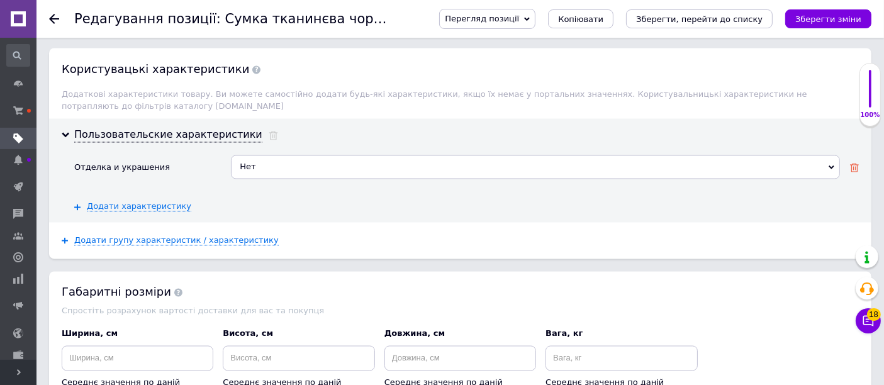
click at [854, 164] on icon at bounding box center [854, 168] width 9 height 9
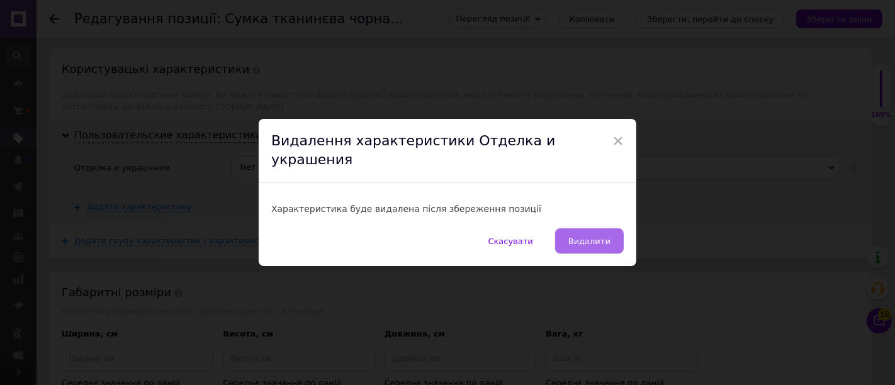
click at [585, 237] on span "Видалити" at bounding box center [589, 241] width 42 height 9
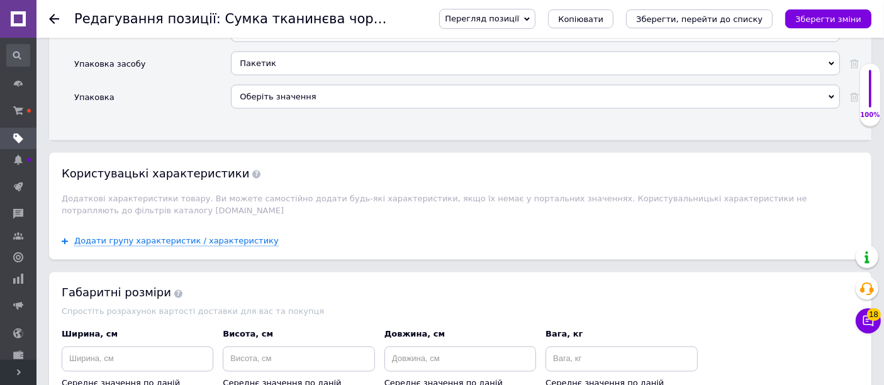
scroll to position [2027, 0]
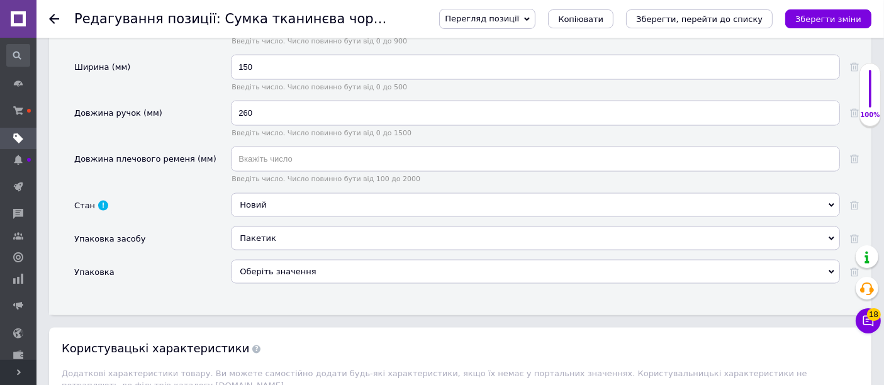
click at [825, 9] on div "Перегляд позиції Зберегти та переглянути на сайті Зберегти та переглянути на ма…" at bounding box center [649, 19] width 445 height 20
drag, startPoint x: 818, startPoint y: 17, endPoint x: 783, endPoint y: 46, distance: 45.1
click at [815, 20] on icon "Зберегти зміни" at bounding box center [828, 18] width 66 height 9
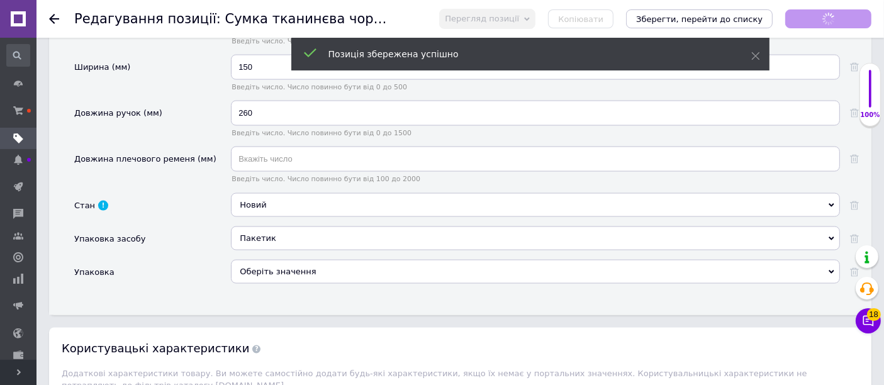
checkbox input "true"
click at [55, 20] on icon at bounding box center [54, 19] width 10 height 10
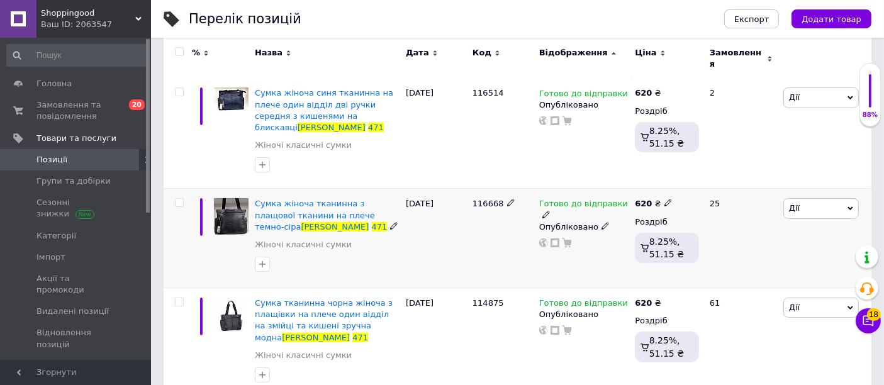
scroll to position [196, 0]
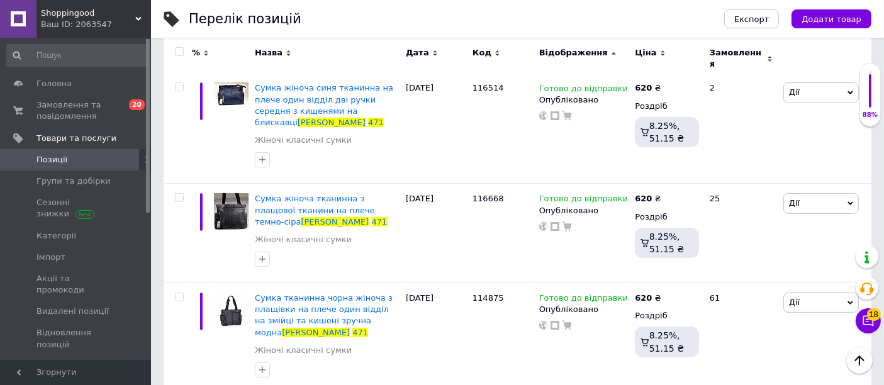
click at [59, 162] on span "Позиції" at bounding box center [51, 159] width 31 height 11
click at [59, 113] on span "Замовлення та повідомлення" at bounding box center [76, 110] width 80 height 23
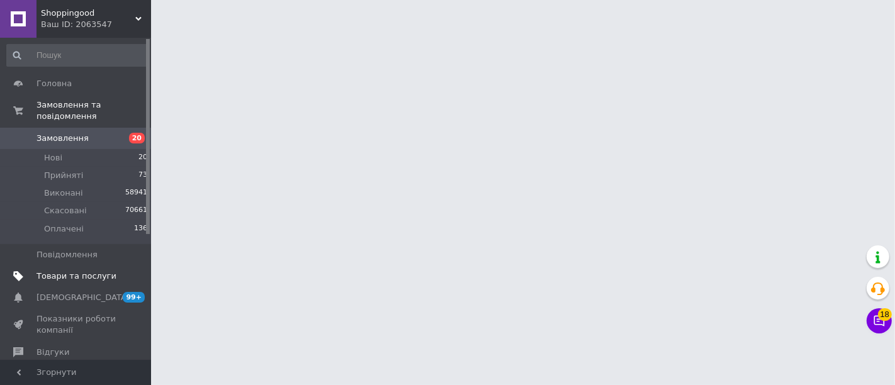
click at [69, 271] on span "Товари та послуги" at bounding box center [76, 276] width 80 height 11
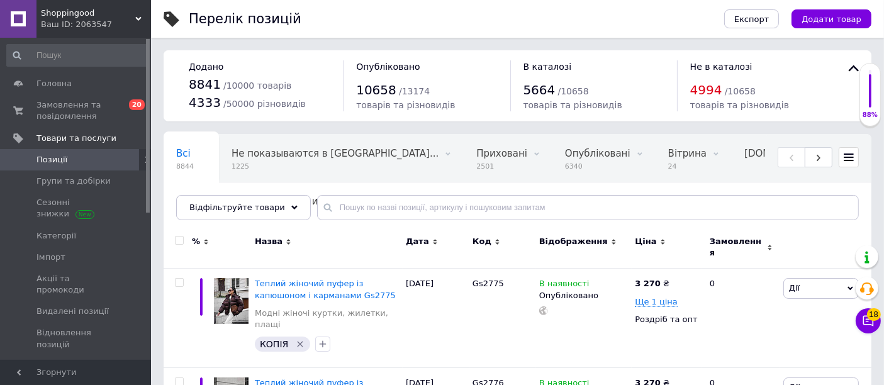
click at [740, 240] on span "Замовлення" at bounding box center [737, 247] width 54 height 23
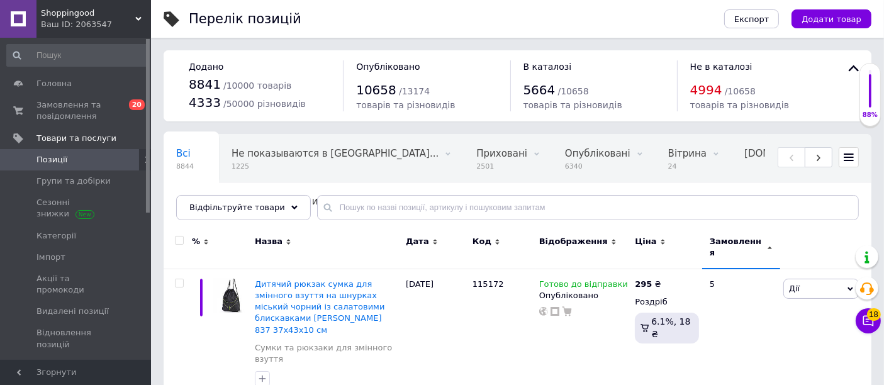
click at [741, 240] on span "Замовлення" at bounding box center [737, 247] width 54 height 23
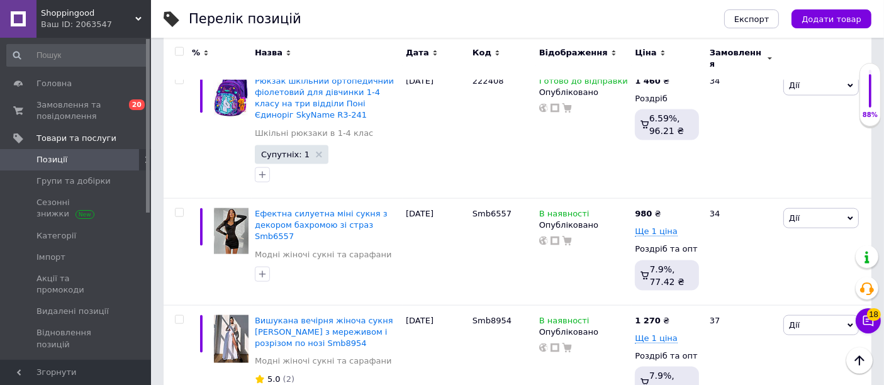
scroll to position [11301, 0]
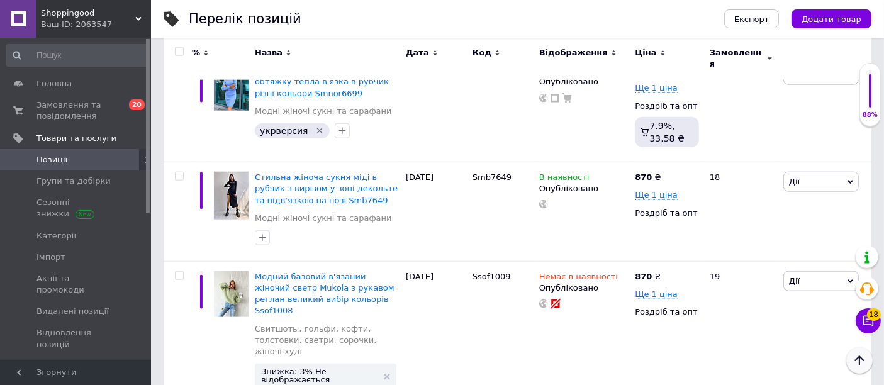
click at [859, 359] on icon "Наверх" at bounding box center [858, 360] width 9 height 10
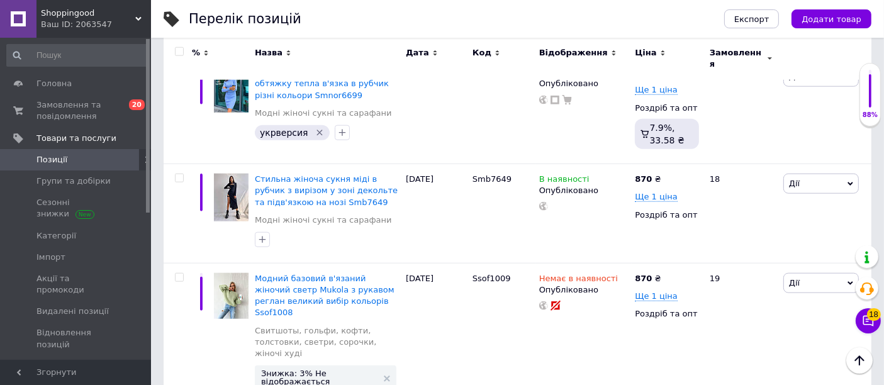
scroll to position [10898, 0]
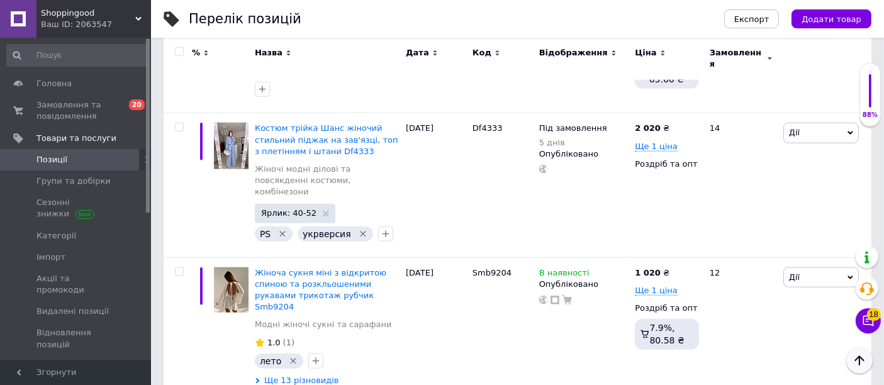
click at [857, 359] on icon "Наверх" at bounding box center [858, 360] width 9 height 10
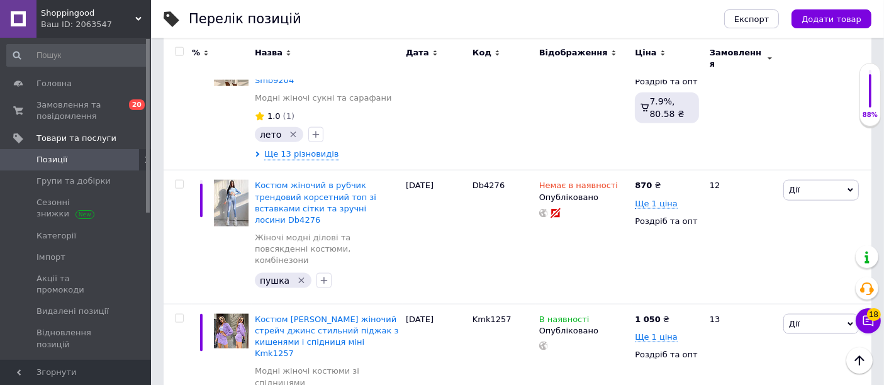
scroll to position [11125, 0]
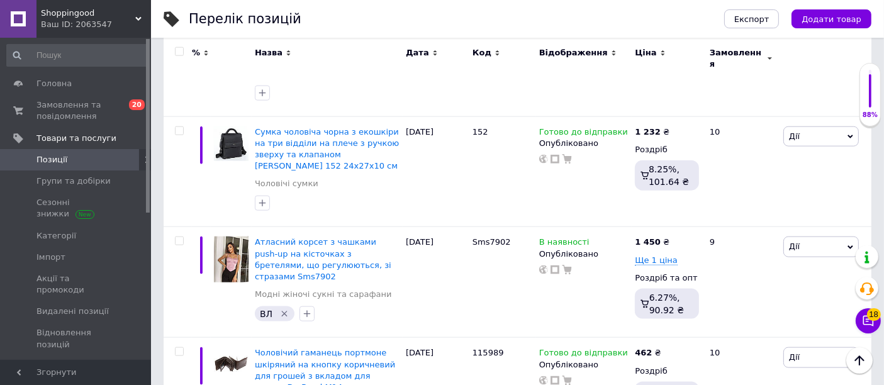
scroll to position [10787, 0]
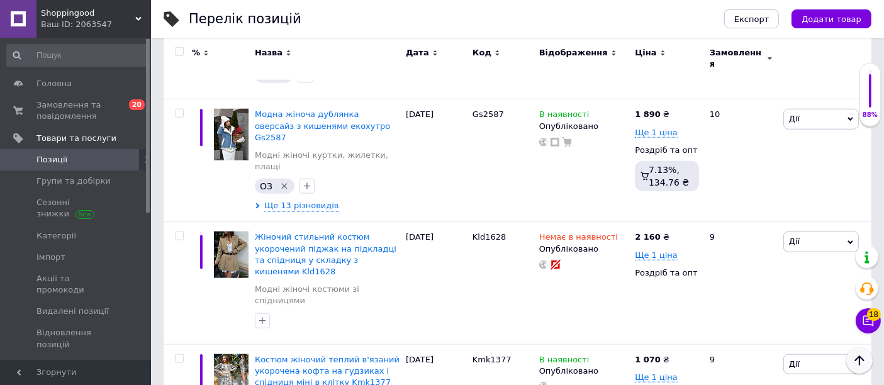
click at [861, 359] on icon "Наверх" at bounding box center [859, 360] width 15 height 15
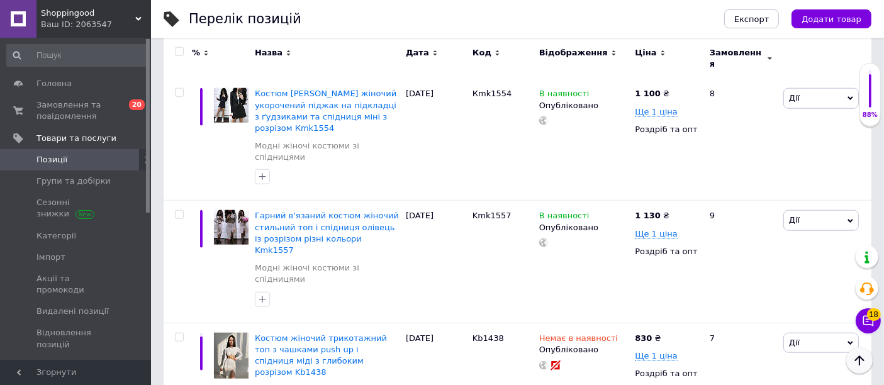
click at [859, 359] on icon "Наверх" at bounding box center [858, 360] width 9 height 10
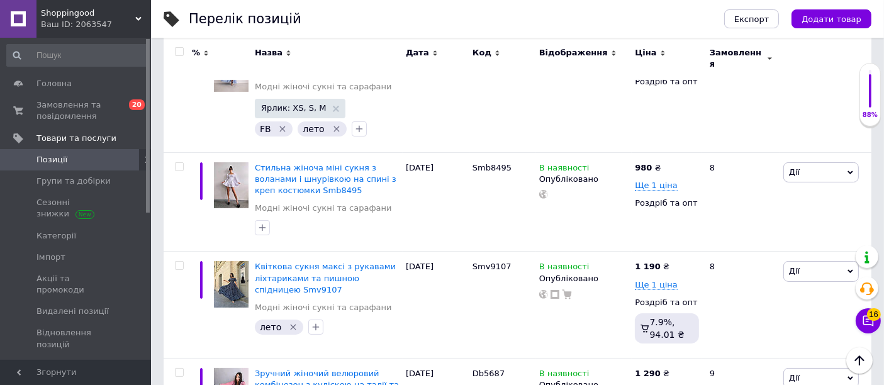
scroll to position [5033, 0]
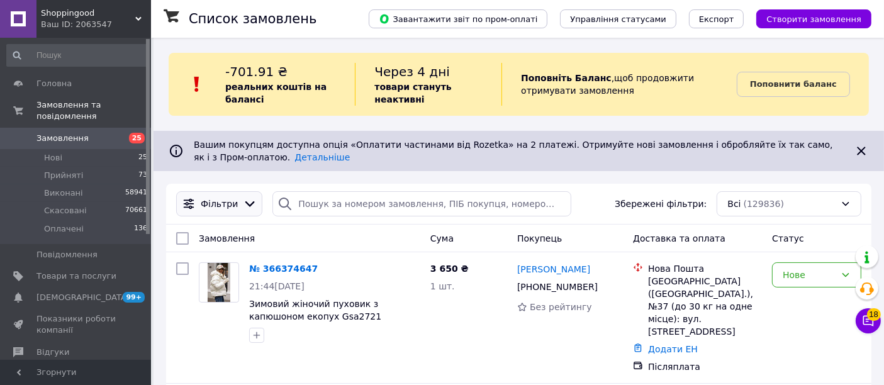
click at [243, 200] on icon at bounding box center [250, 204] width 14 height 14
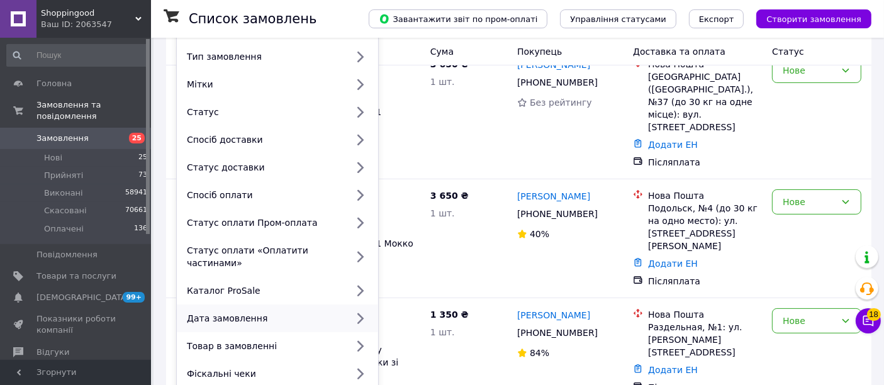
scroll to position [279, 0]
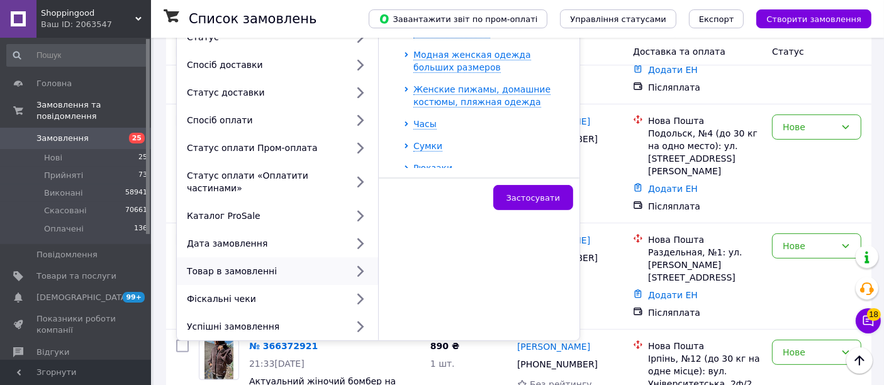
click at [345, 265] on div "Товар в замовленні" at bounding box center [264, 271] width 165 height 13
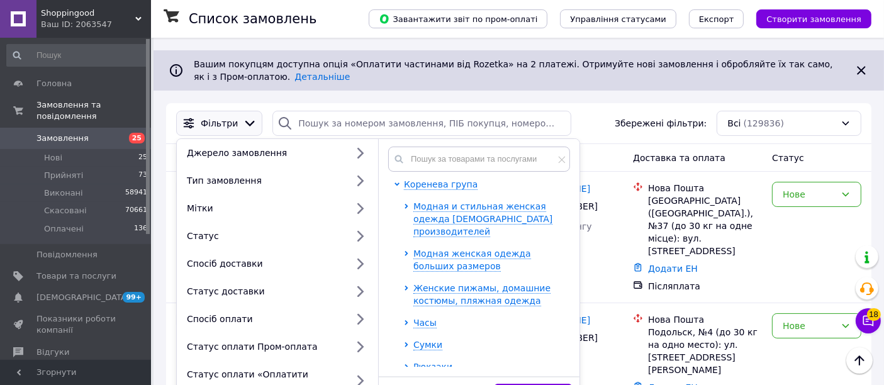
scroll to position [70, 0]
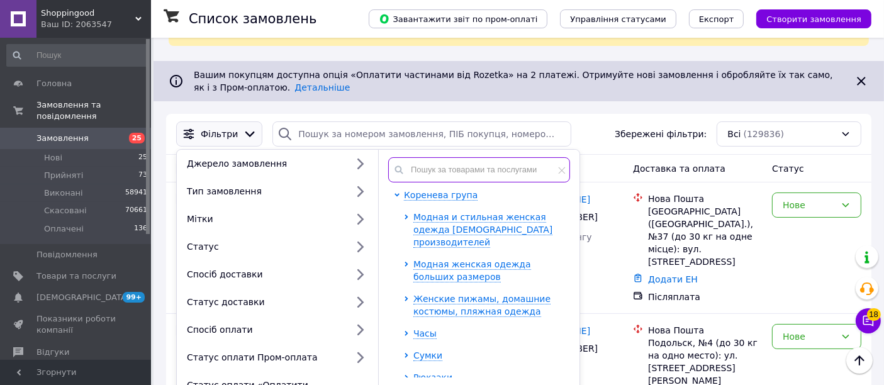
click at [467, 172] on input "text" at bounding box center [479, 169] width 182 height 25
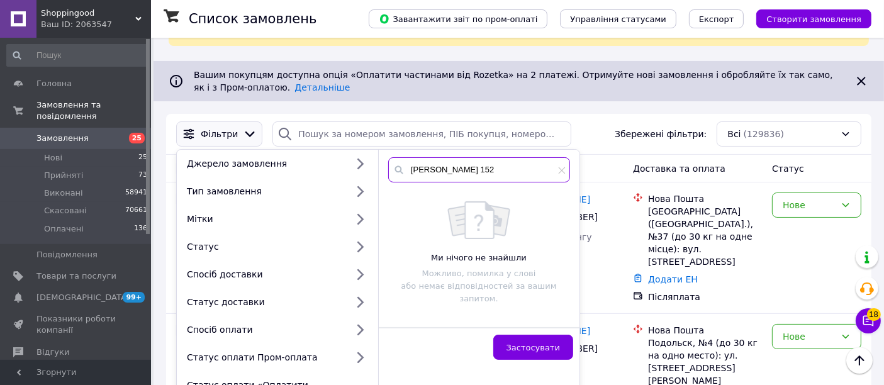
type input "dolly 152"
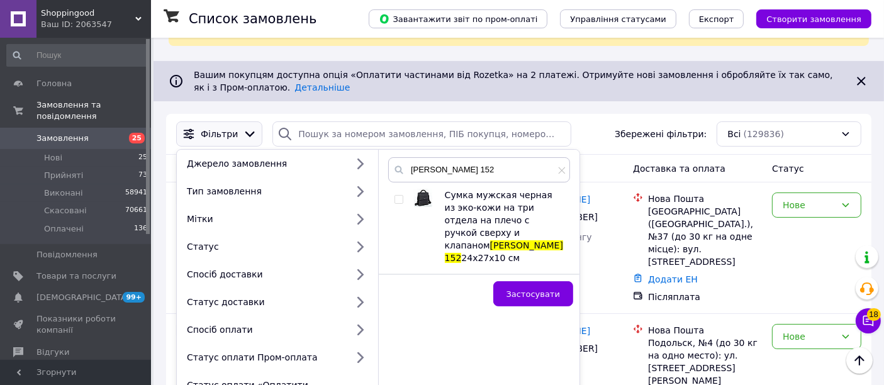
click at [398, 197] on input "checkbox" at bounding box center [398, 200] width 8 height 8
checkbox input "true"
click at [531, 289] on span "Застосувати" at bounding box center [532, 293] width 53 height 9
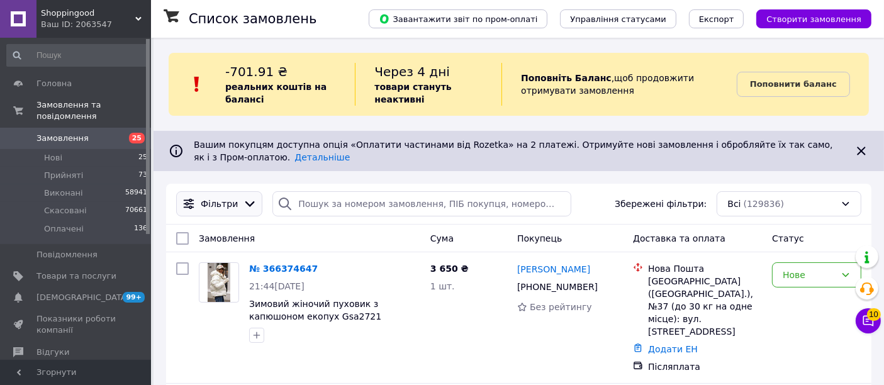
click at [243, 208] on icon at bounding box center [250, 204] width 14 height 14
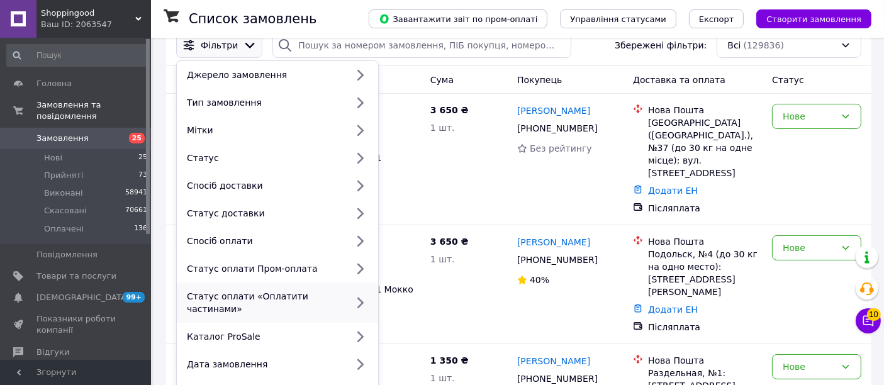
scroll to position [209, 0]
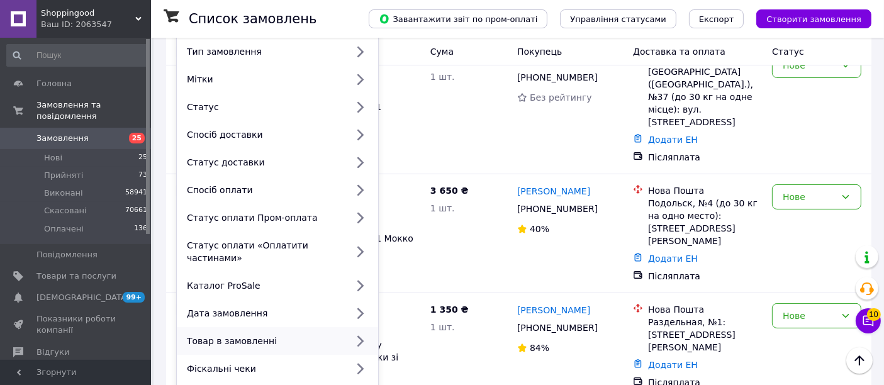
click at [298, 335] on div "Товар в замовленні" at bounding box center [264, 341] width 165 height 13
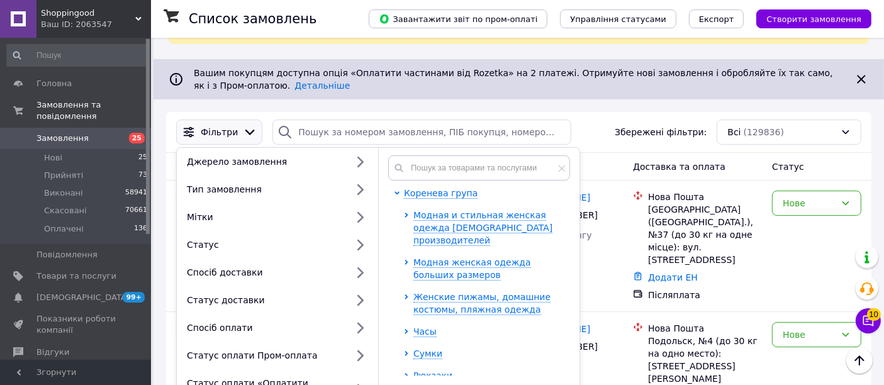
scroll to position [70, 0]
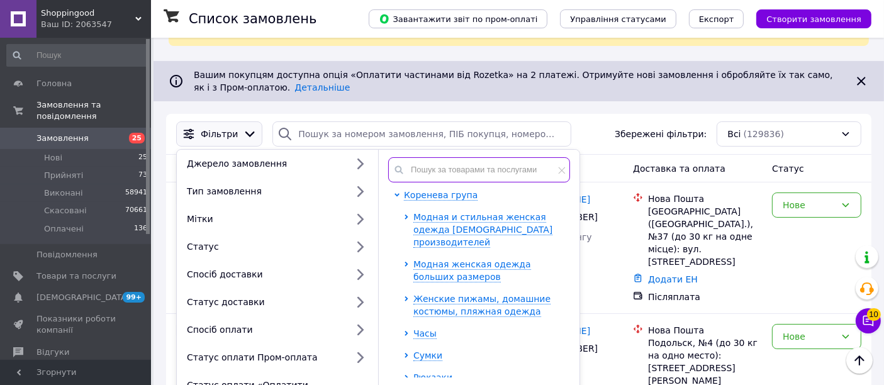
click at [453, 163] on input "text" at bounding box center [479, 169] width 182 height 25
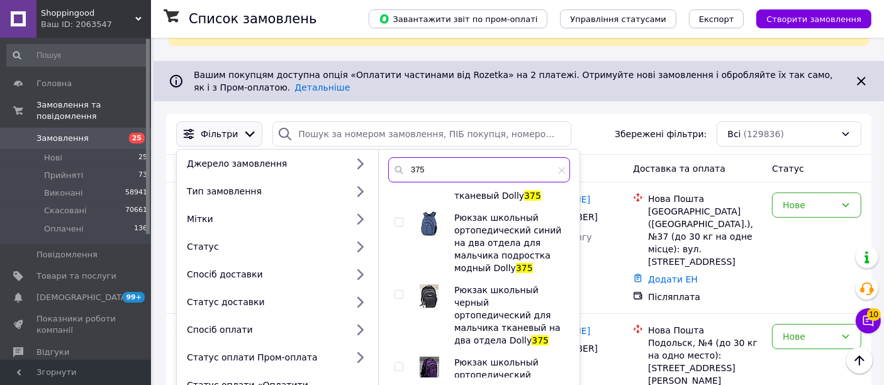
scroll to position [0, 0]
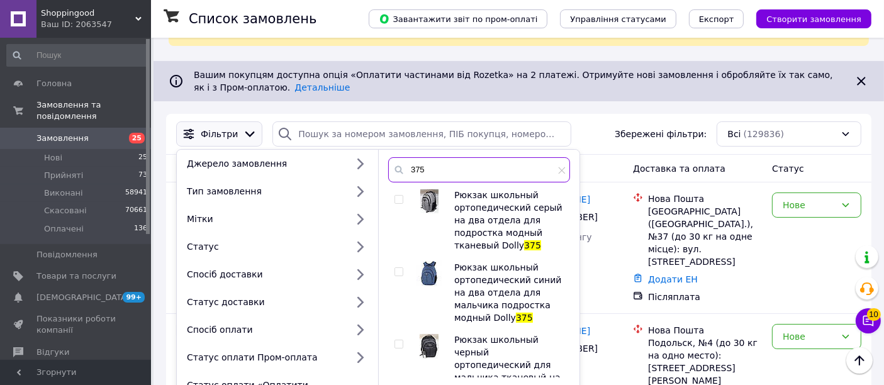
type input "375"
click at [399, 199] on input "checkbox" at bounding box center [398, 200] width 8 height 8
checkbox input "true"
click at [397, 272] on input "checkbox" at bounding box center [398, 272] width 8 height 8
checkbox input "true"
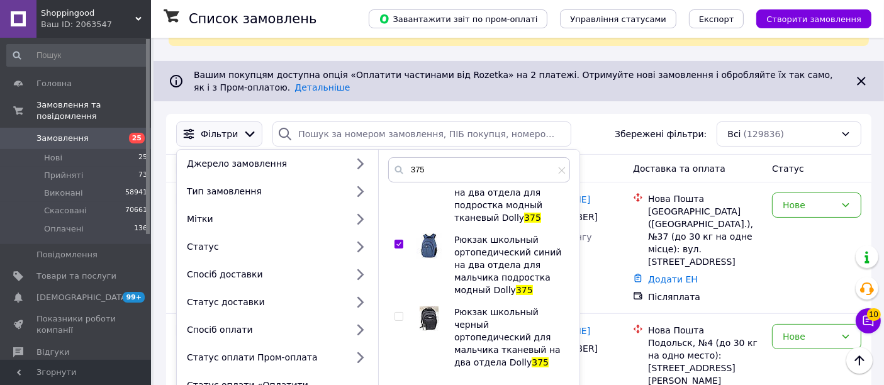
scroll to position [70, 0]
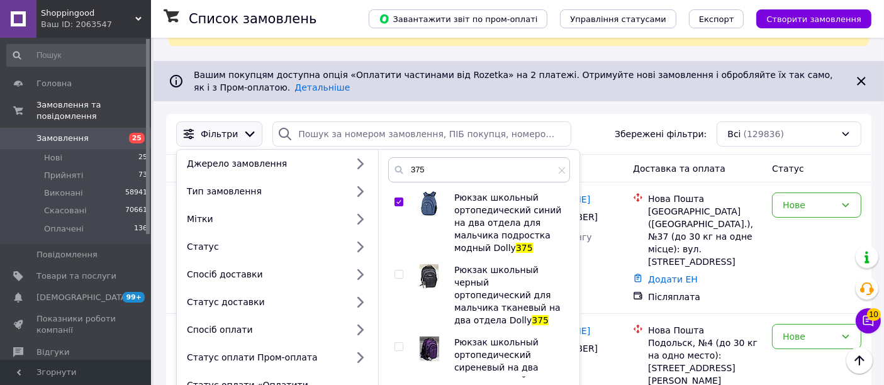
drag, startPoint x: 396, startPoint y: 277, endPoint x: 412, endPoint y: 276, distance: 15.8
click at [397, 277] on input "checkbox" at bounding box center [398, 275] width 8 height 8
checkbox input "true"
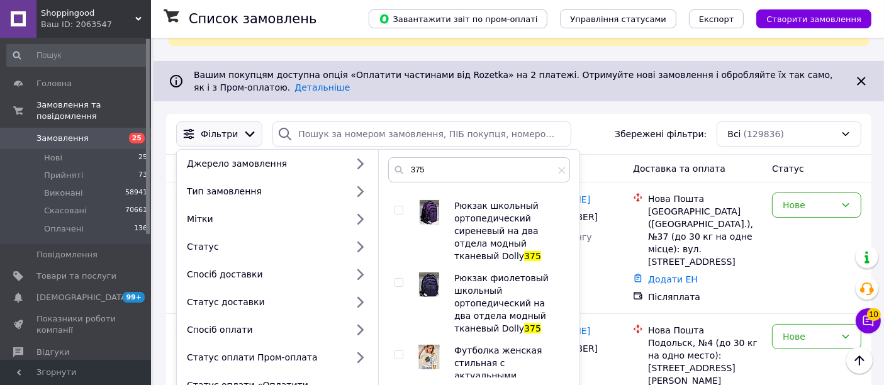
scroll to position [209, 0]
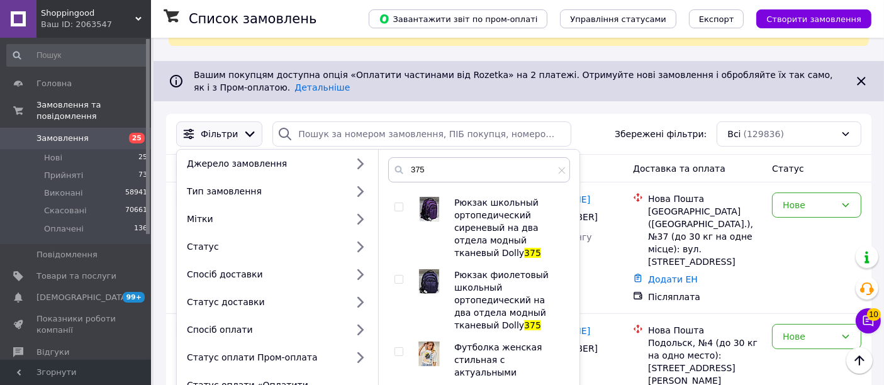
click at [397, 203] on input "checkbox" at bounding box center [398, 207] width 8 height 8
checkbox input "true"
click at [401, 276] on input "checkbox" at bounding box center [398, 280] width 8 height 8
checkbox input "true"
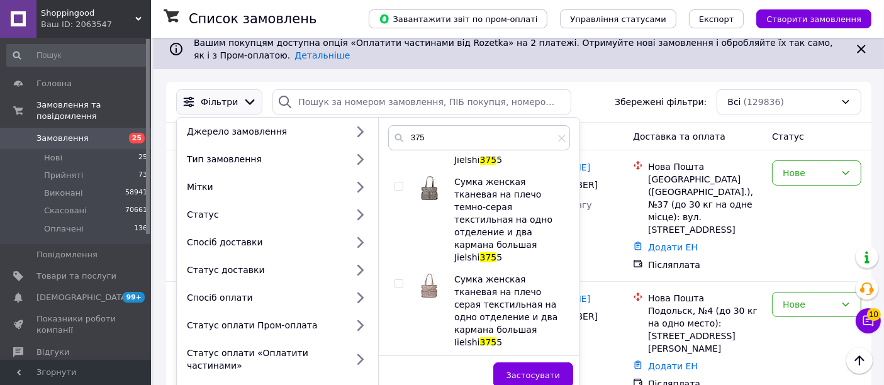
scroll to position [140, 0]
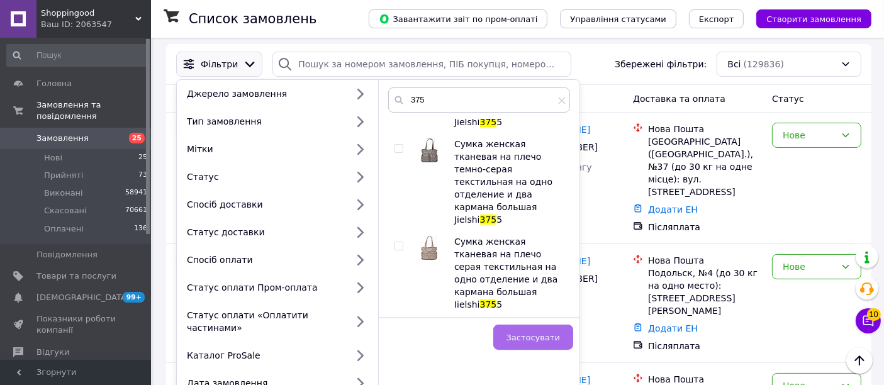
click at [537, 333] on span "Застосувати" at bounding box center [532, 337] width 53 height 9
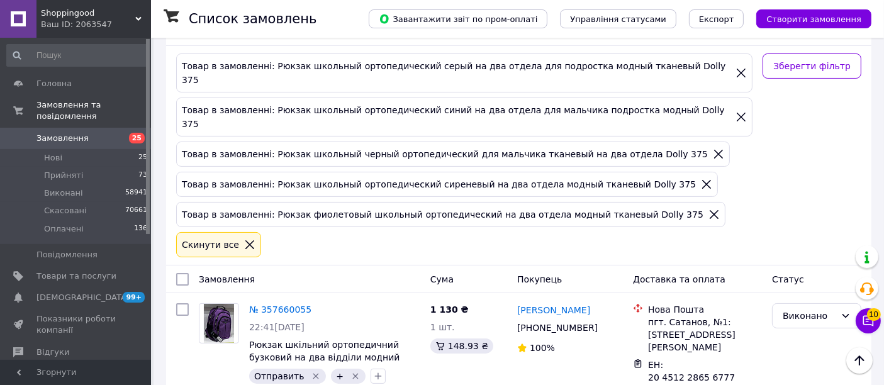
scroll to position [140, 0]
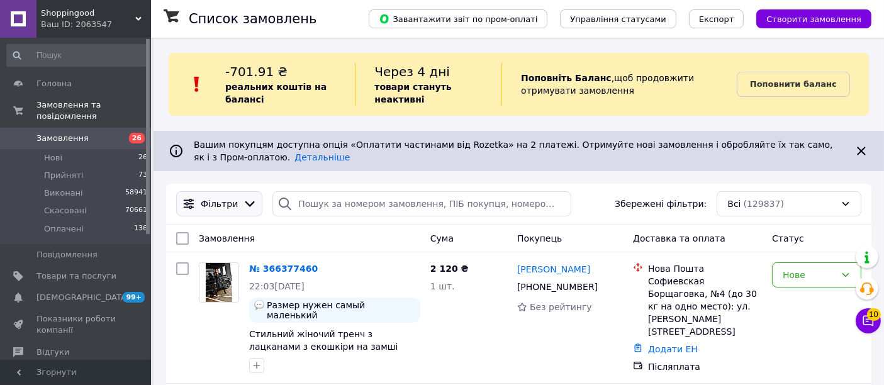
click at [224, 201] on span "Фільтри" at bounding box center [219, 204] width 37 height 13
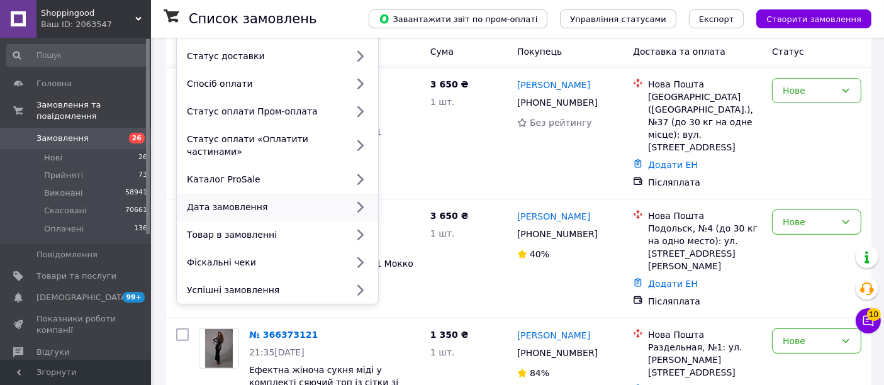
scroll to position [349, 0]
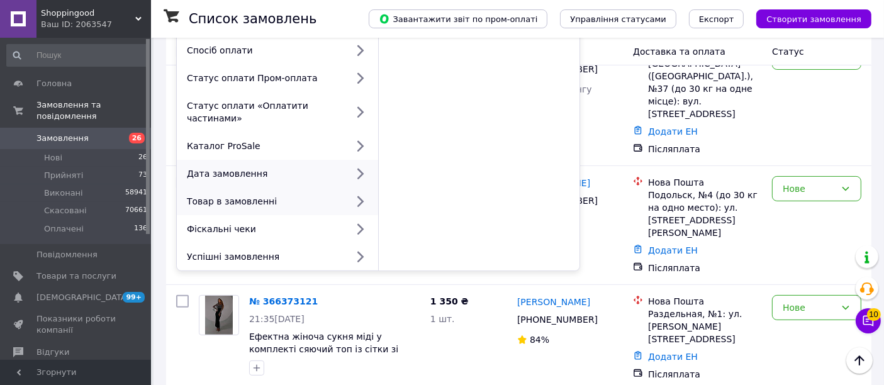
click at [253, 195] on div "Товар в замовленні" at bounding box center [264, 201] width 165 height 13
click at [303, 195] on div "Товар в замовленні" at bounding box center [264, 201] width 165 height 13
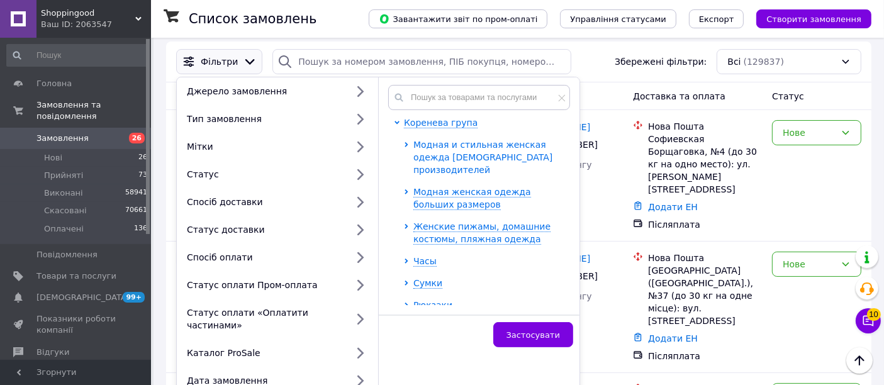
scroll to position [140, 0]
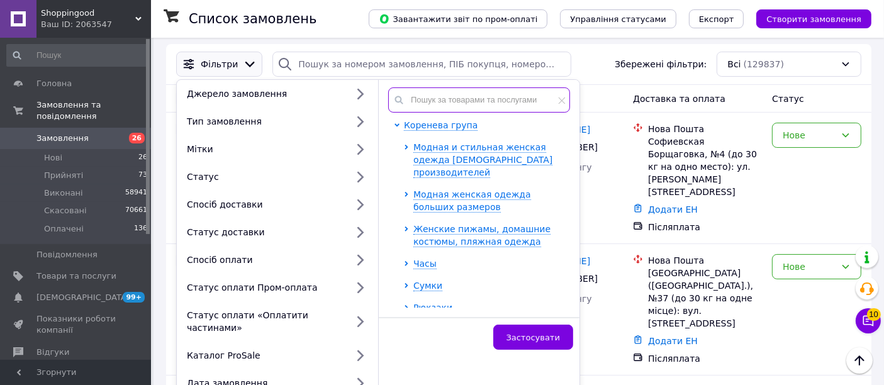
click at [466, 104] on input "text" at bounding box center [479, 99] width 182 height 25
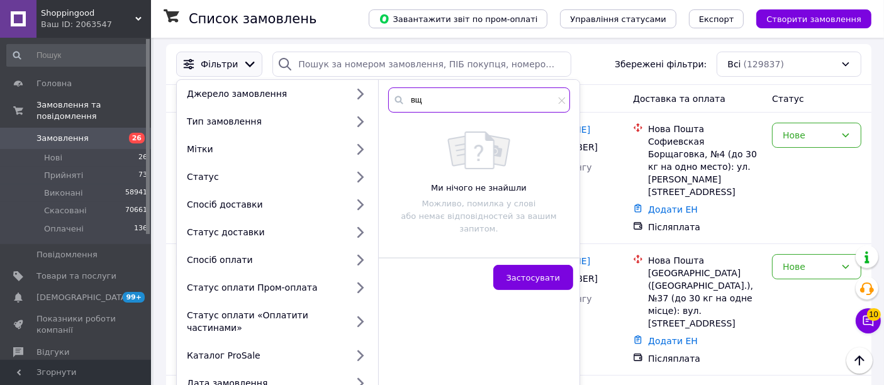
type input "в"
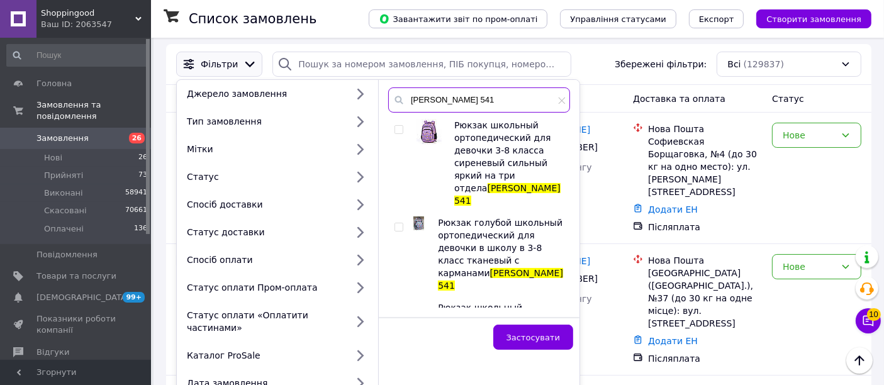
type input "[PERSON_NAME] 541"
click at [398, 129] on input "checkbox" at bounding box center [398, 130] width 8 height 8
checkbox input "true"
click at [399, 223] on input "checkbox" at bounding box center [398, 227] width 8 height 8
checkbox input "true"
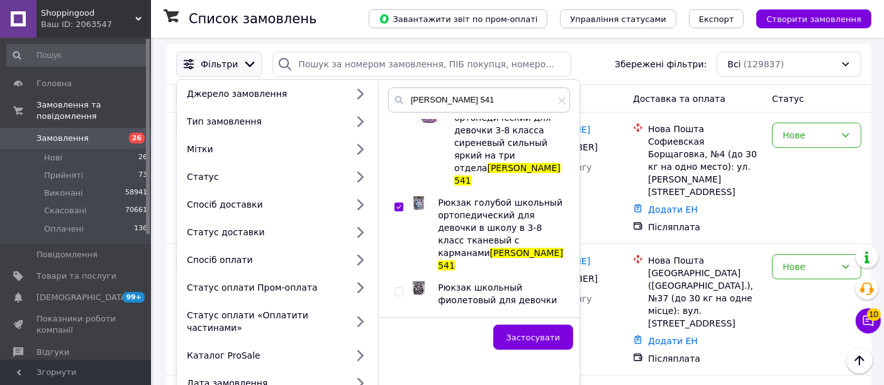
scroll to position [57, 0]
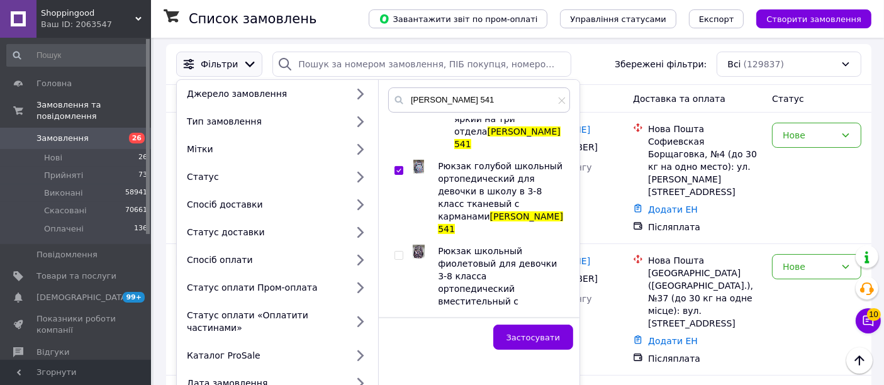
click at [399, 252] on input "checkbox" at bounding box center [398, 256] width 8 height 8
checkbox input "true"
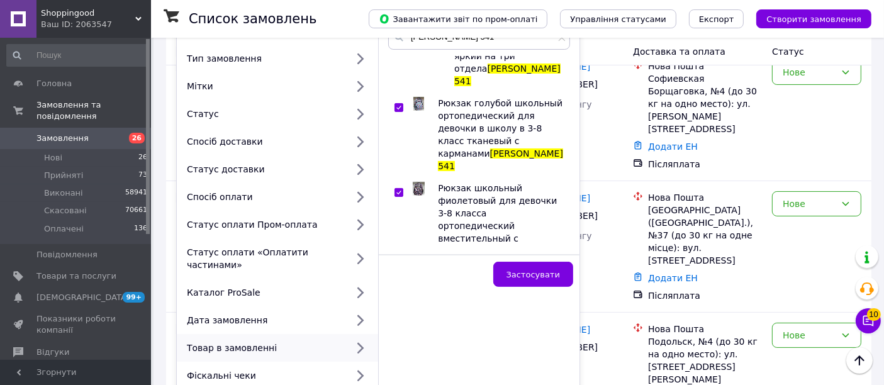
scroll to position [279, 0]
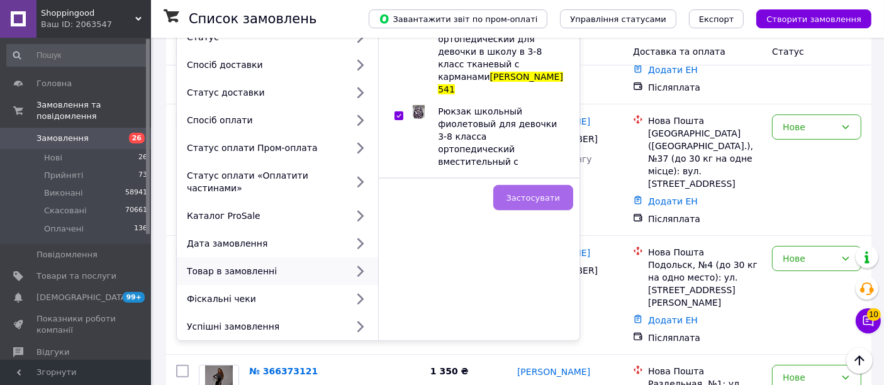
click at [542, 195] on span "Застосувати" at bounding box center [532, 197] width 53 height 9
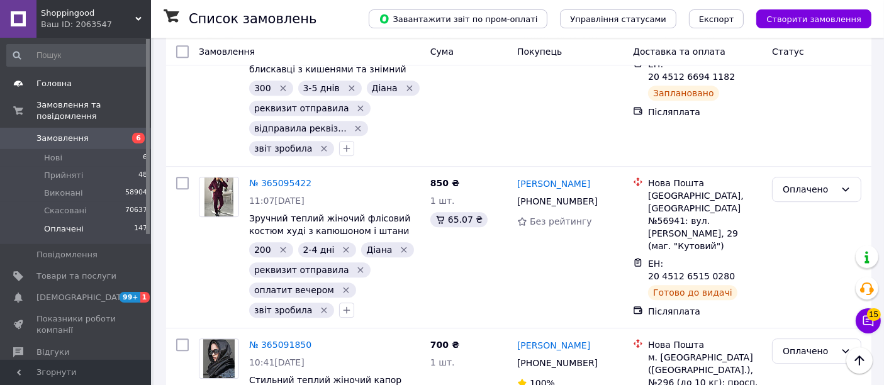
scroll to position [13279, 0]
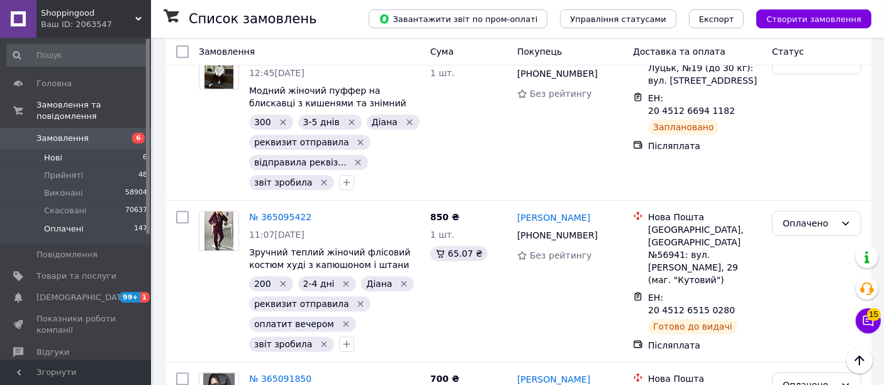
click at [57, 152] on span "Нові" at bounding box center [53, 157] width 18 height 11
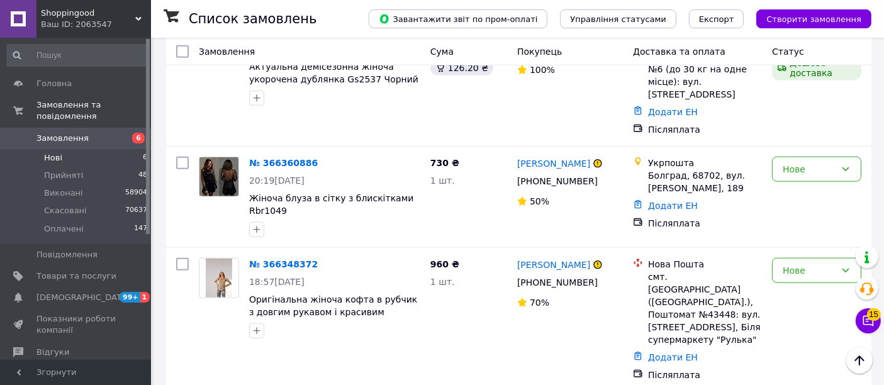
scroll to position [1328, 0]
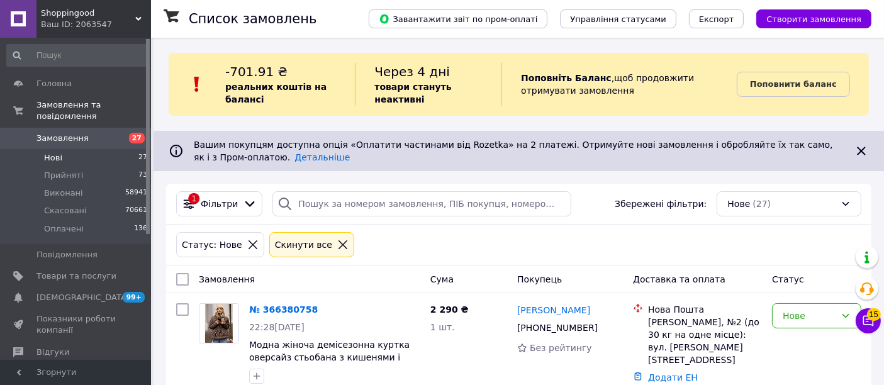
click at [57, 152] on span "Нові" at bounding box center [53, 157] width 18 height 11
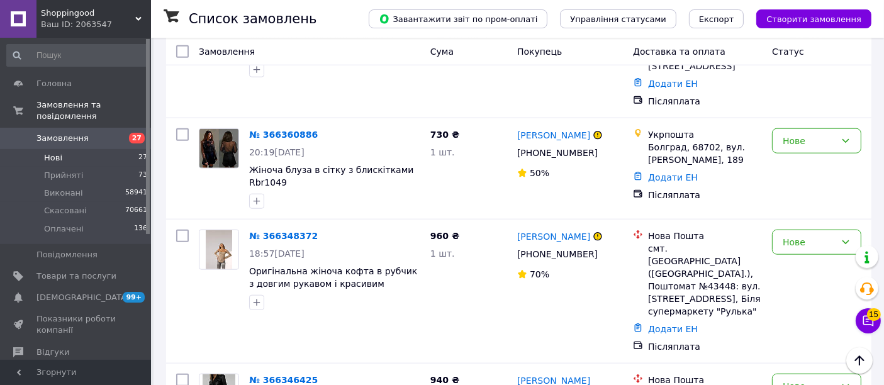
click at [52, 152] on span "Нові" at bounding box center [53, 157] width 18 height 11
